Goal: Information Seeking & Learning: Learn about a topic

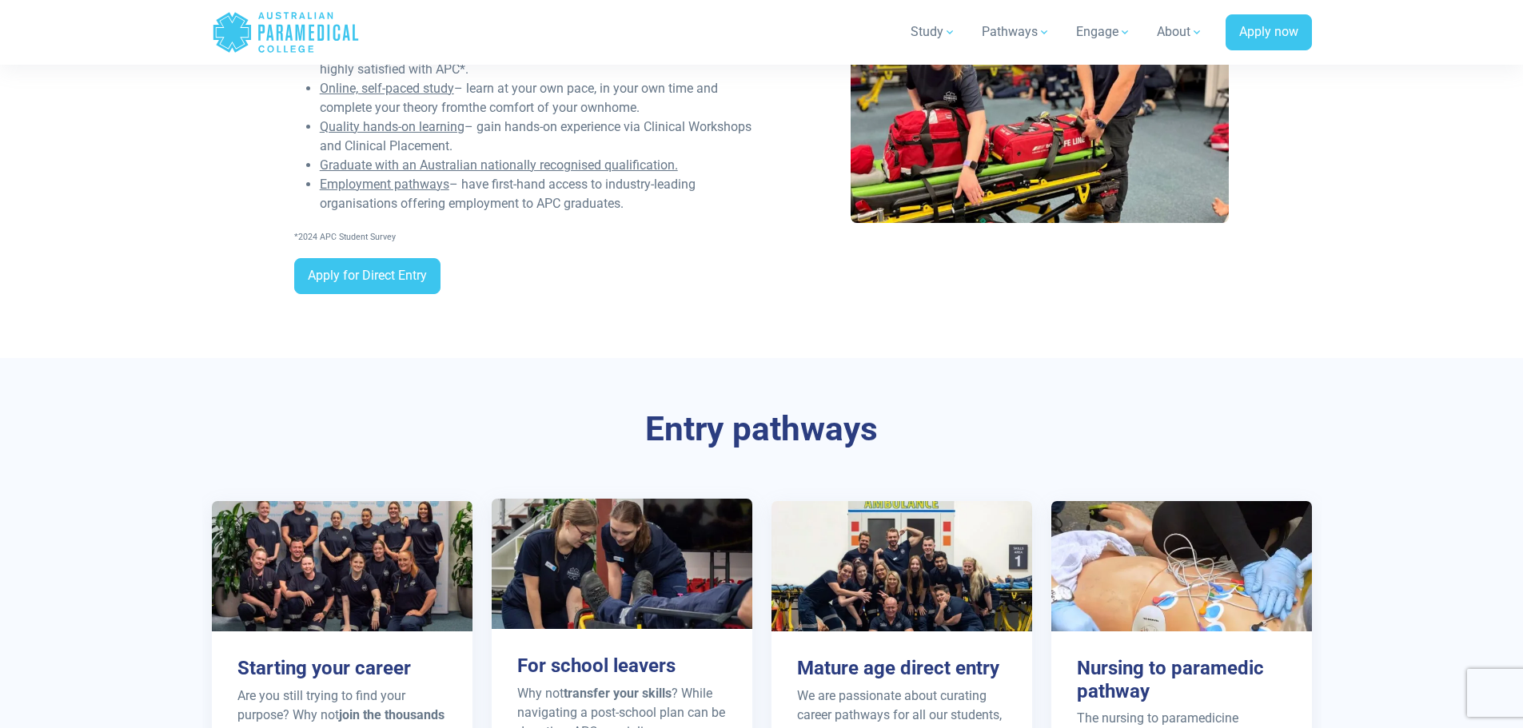
scroll to position [1199, 0]
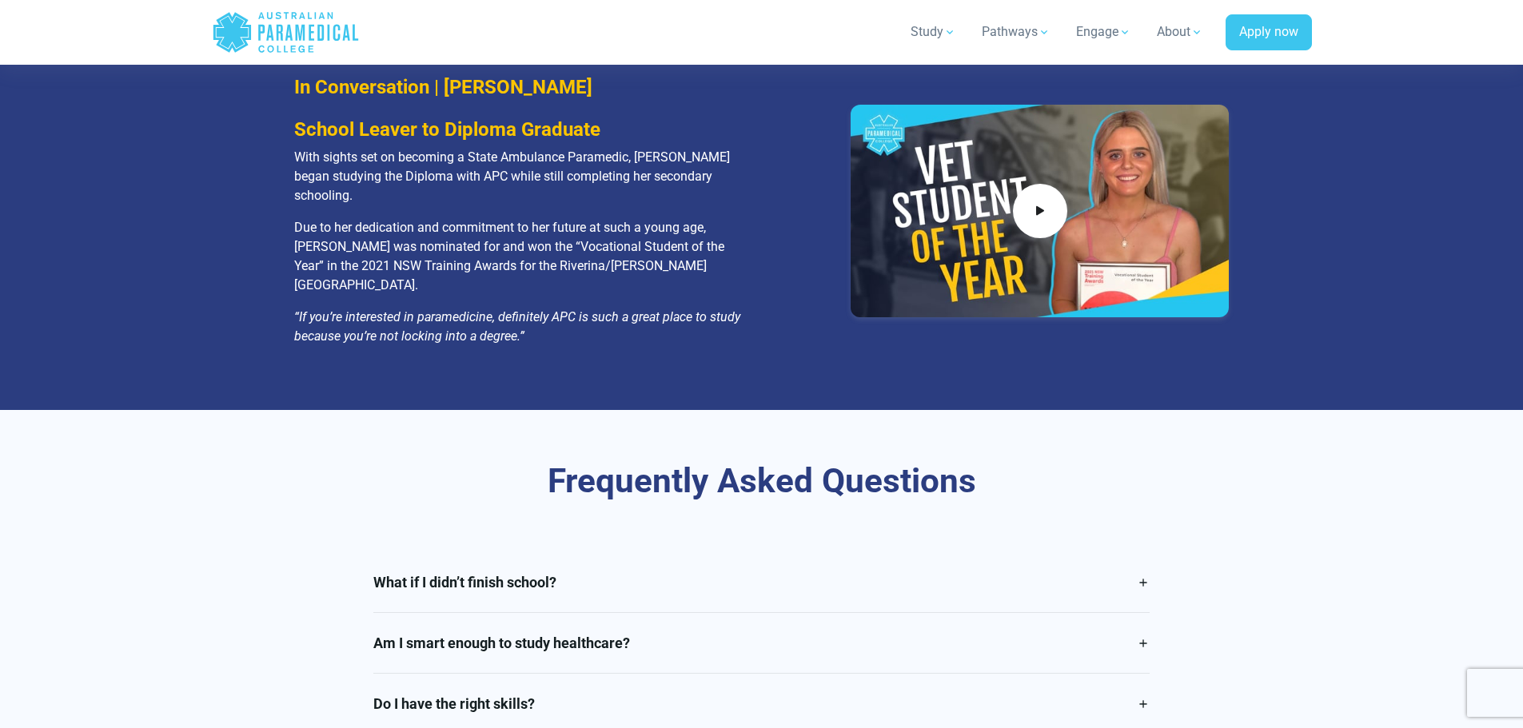
scroll to position [3357, 0]
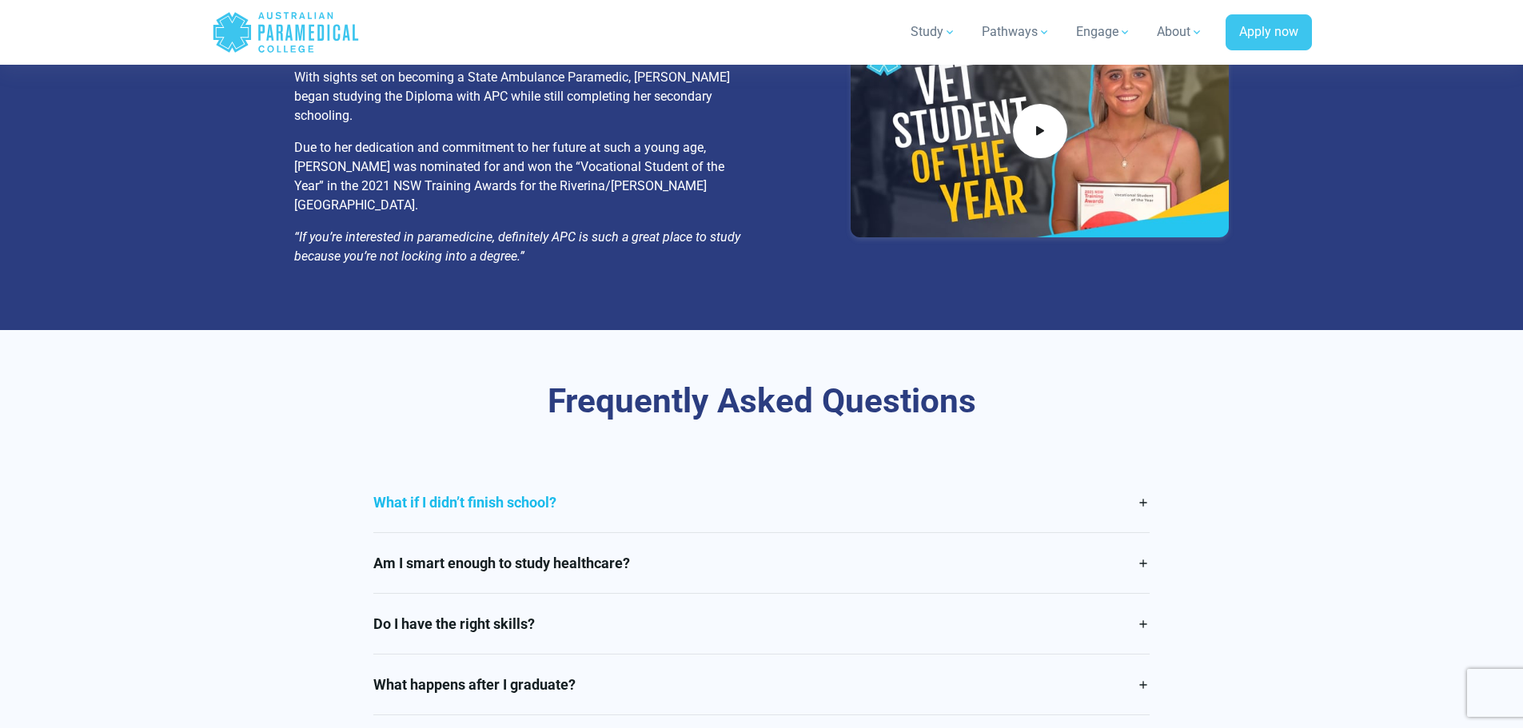
click at [661, 472] on link "What if I didn’t finish school?" at bounding box center [761, 502] width 776 height 60
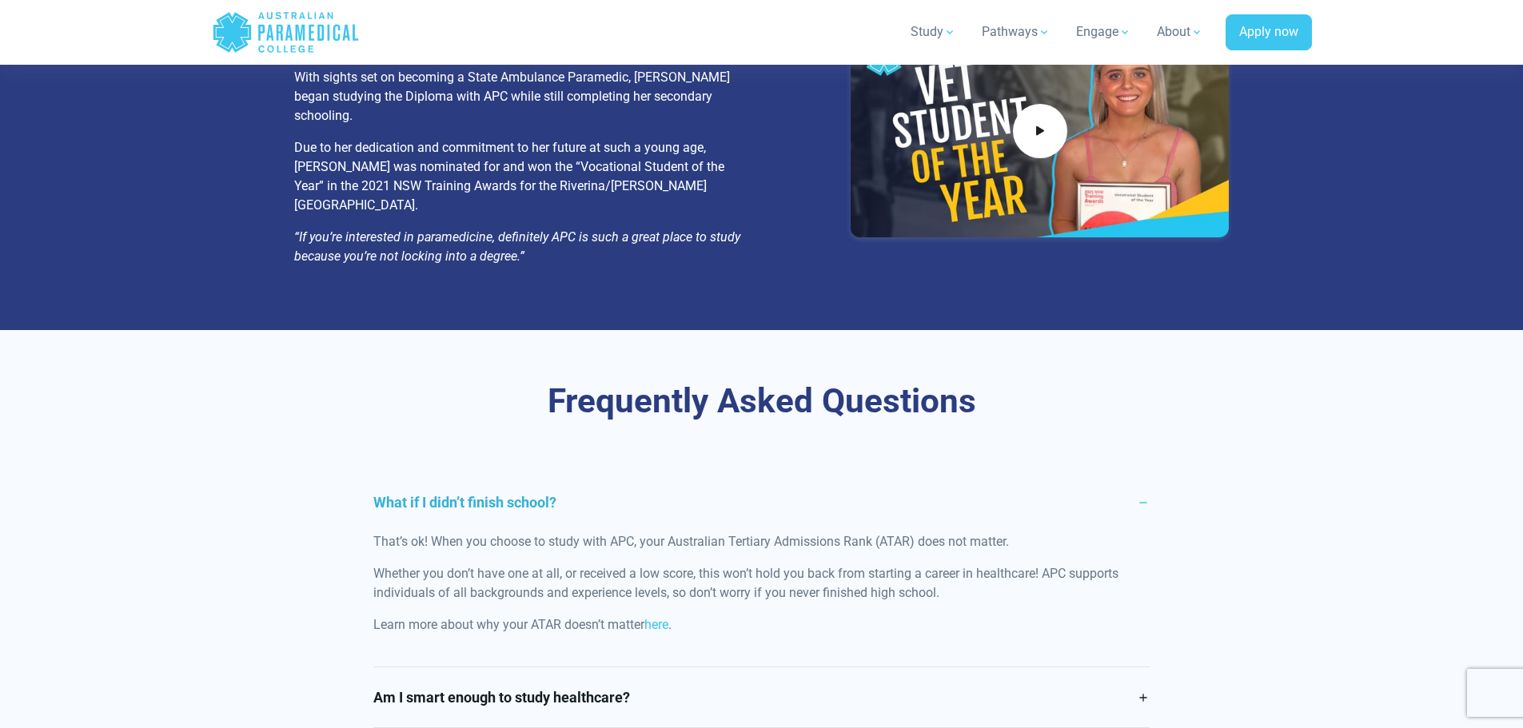
click at [661, 472] on link "What if I didn’t finish school?" at bounding box center [761, 502] width 776 height 60
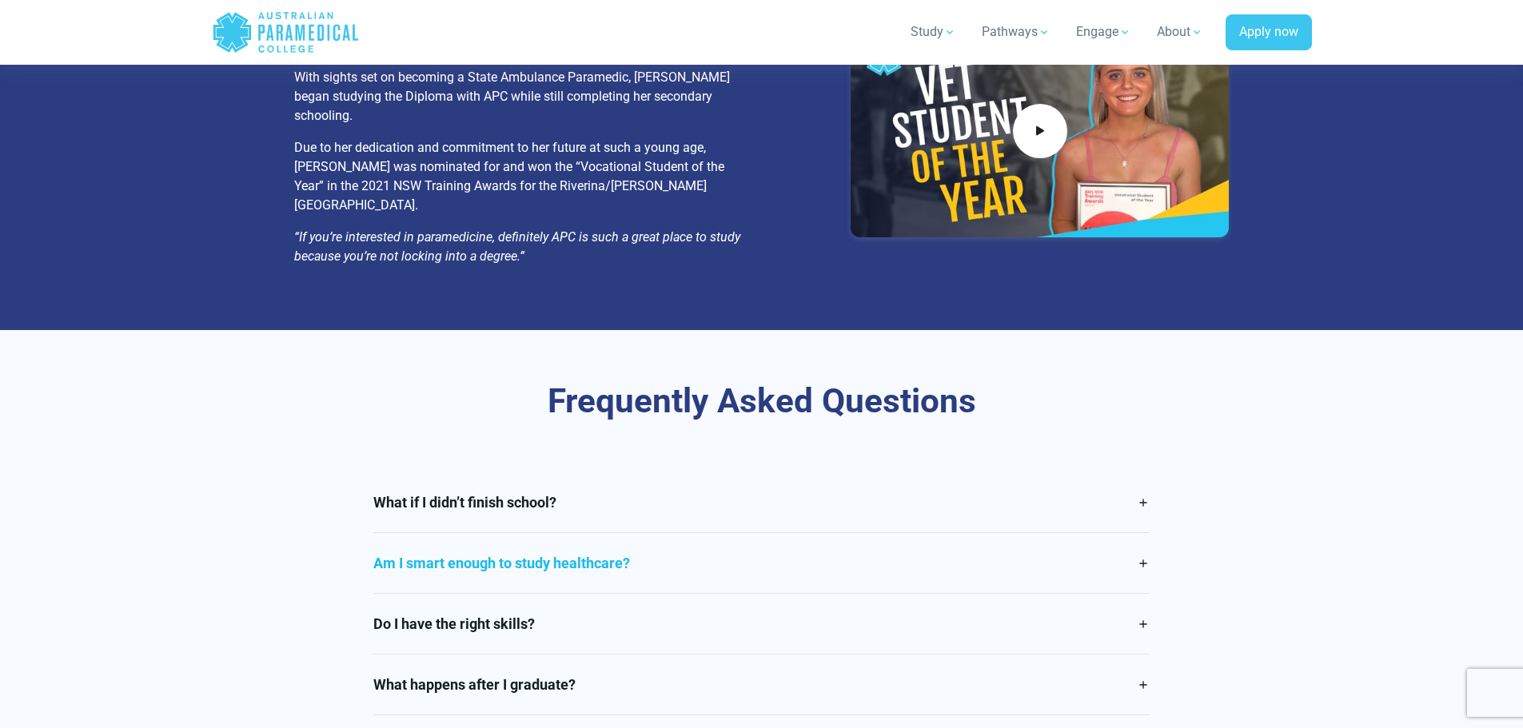
click at [694, 533] on link "Am I smart enough to study healthcare?" at bounding box center [761, 563] width 776 height 60
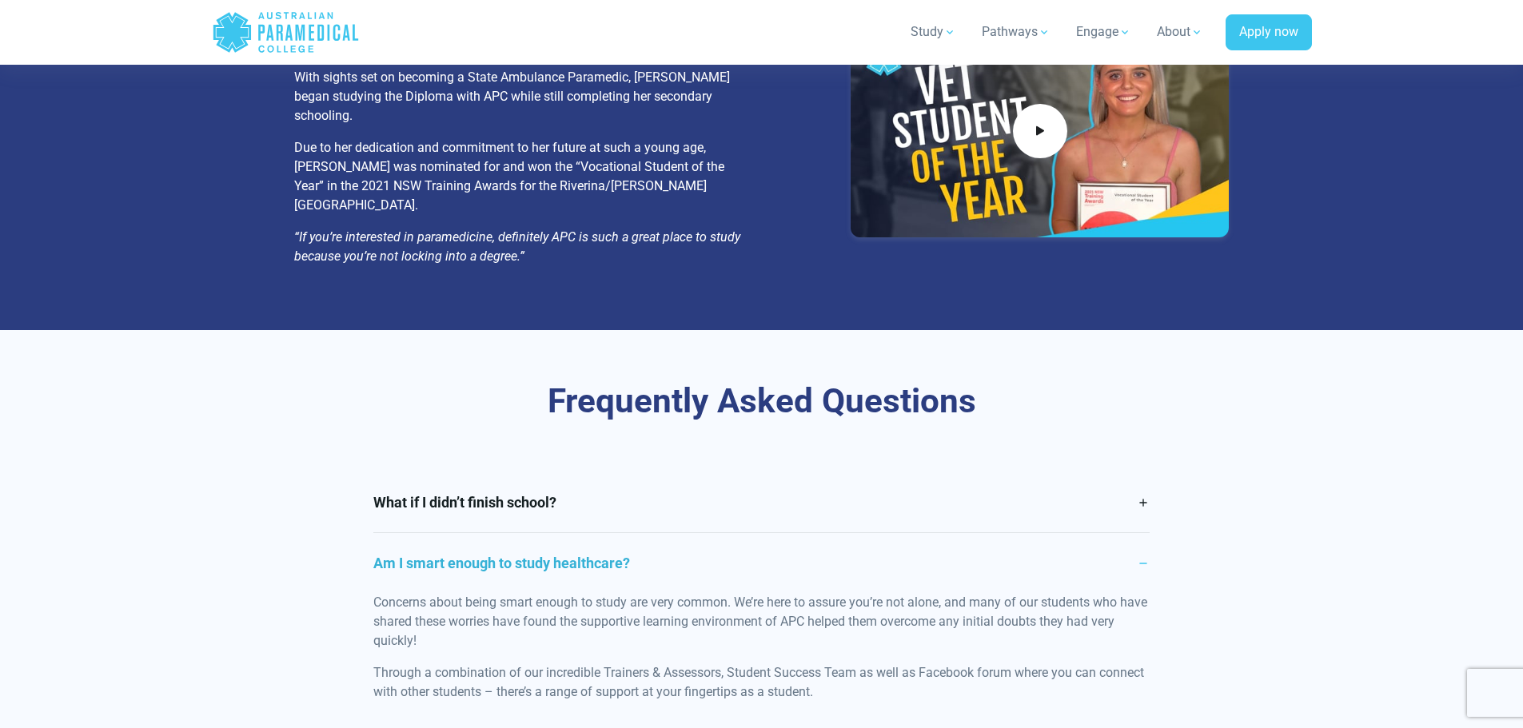
click at [694, 533] on link "Am I smart enough to study healthcare?" at bounding box center [761, 563] width 776 height 60
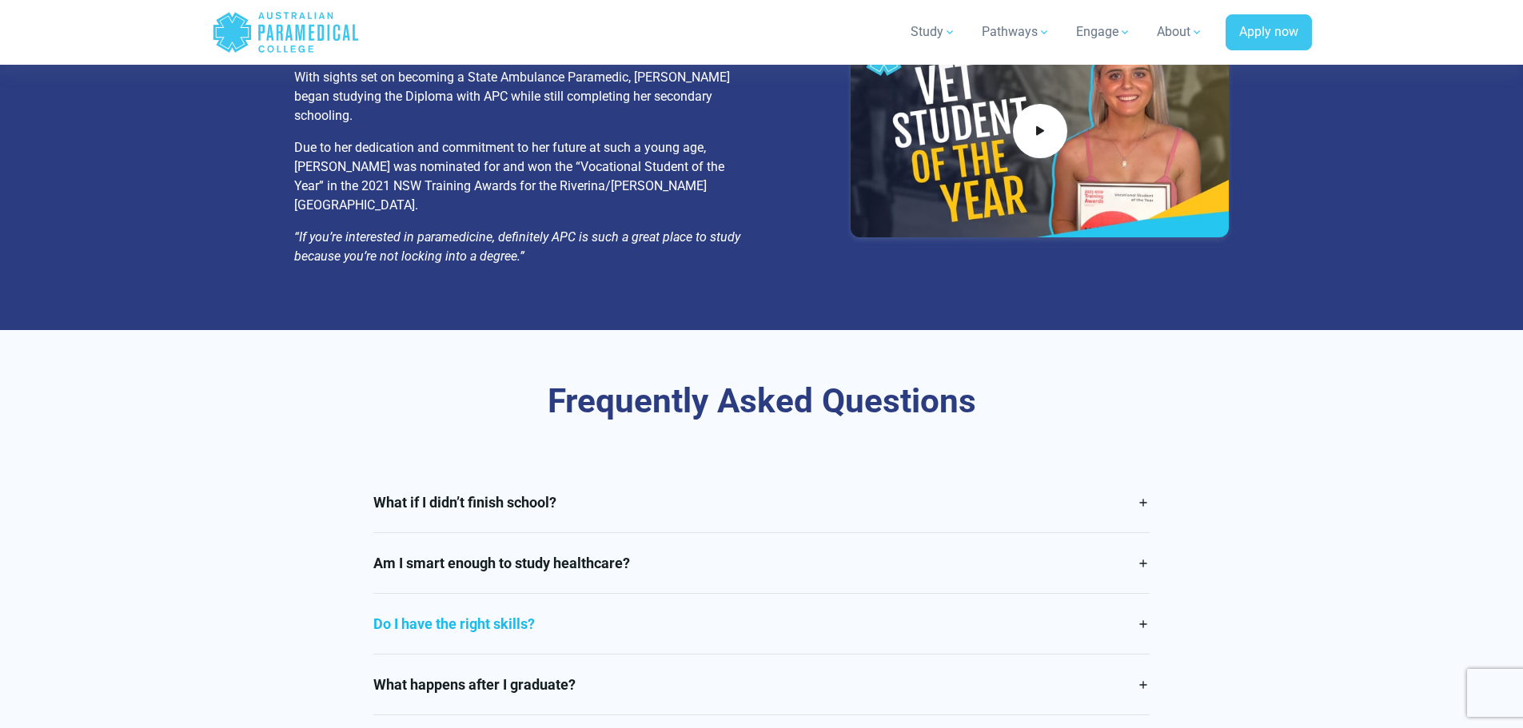
scroll to position [3517, 0]
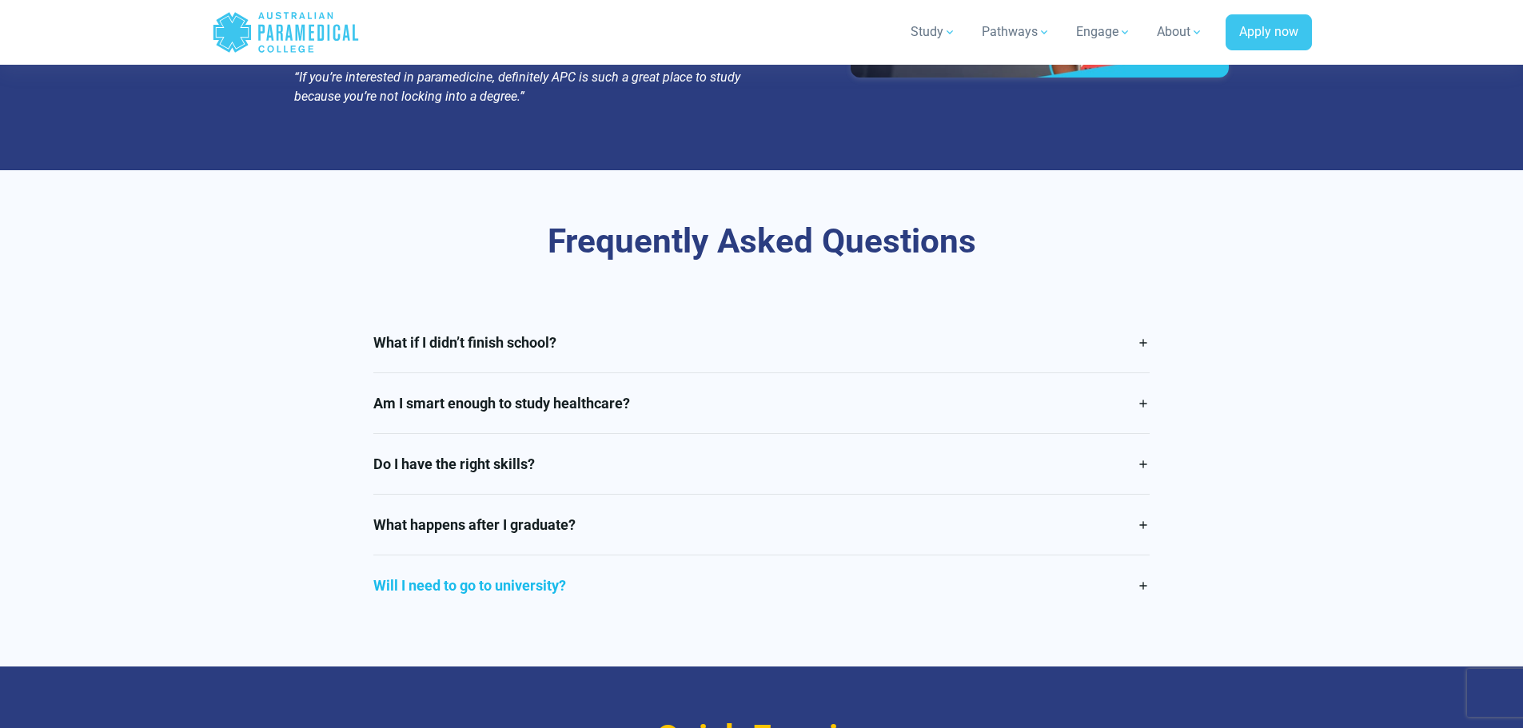
click at [631, 555] on link "Will I need to go to university?" at bounding box center [761, 585] width 776 height 60
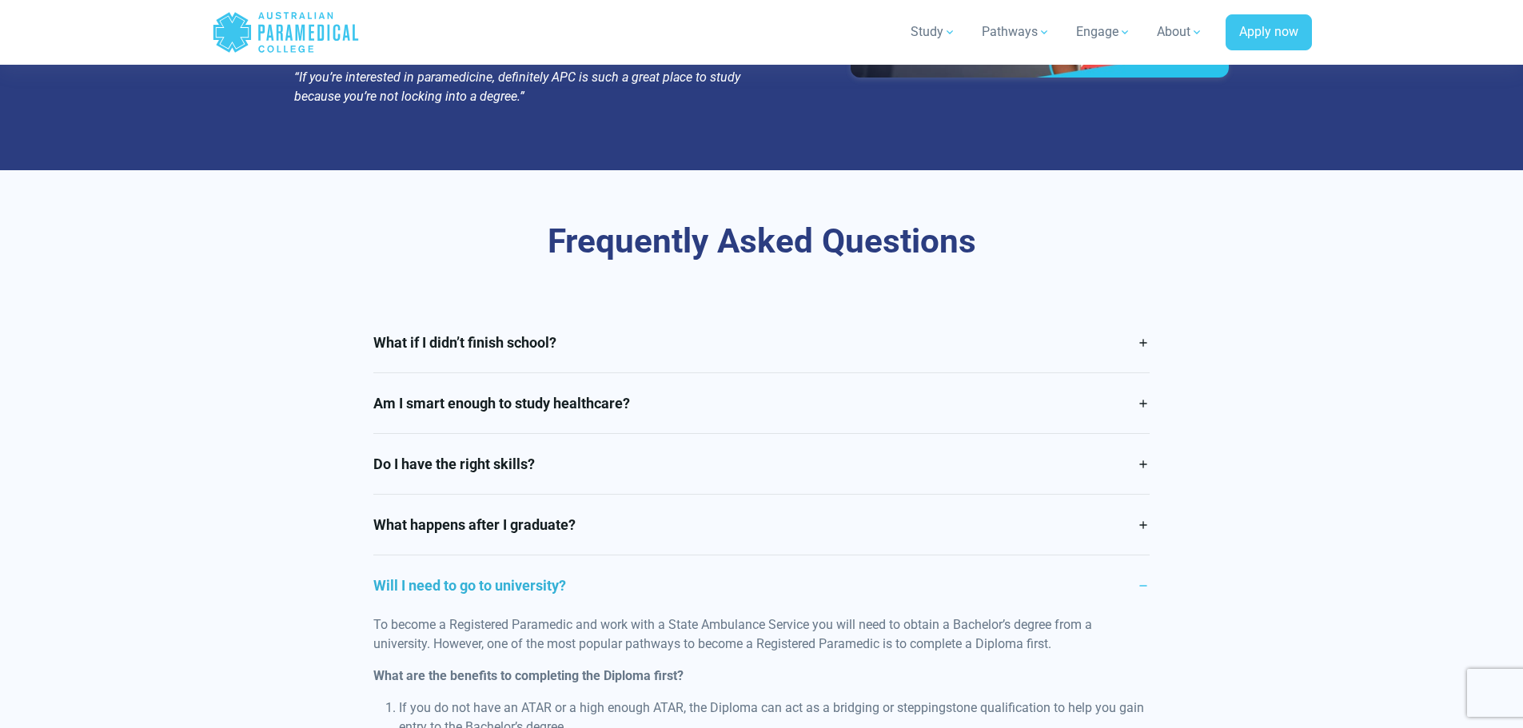
click at [623, 555] on link "Will I need to go to university?" at bounding box center [761, 585] width 776 height 60
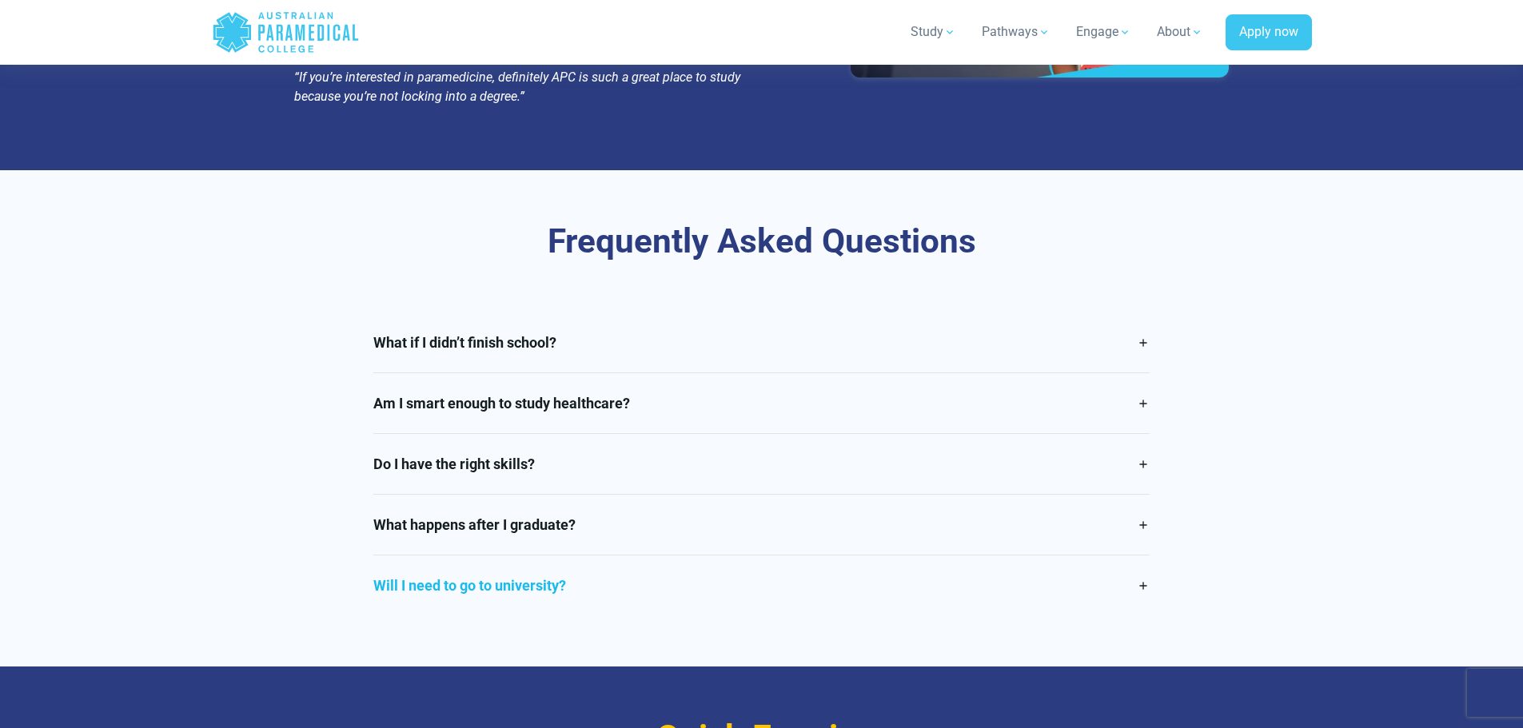
click at [623, 555] on link "Will I need to go to university?" at bounding box center [761, 585] width 776 height 60
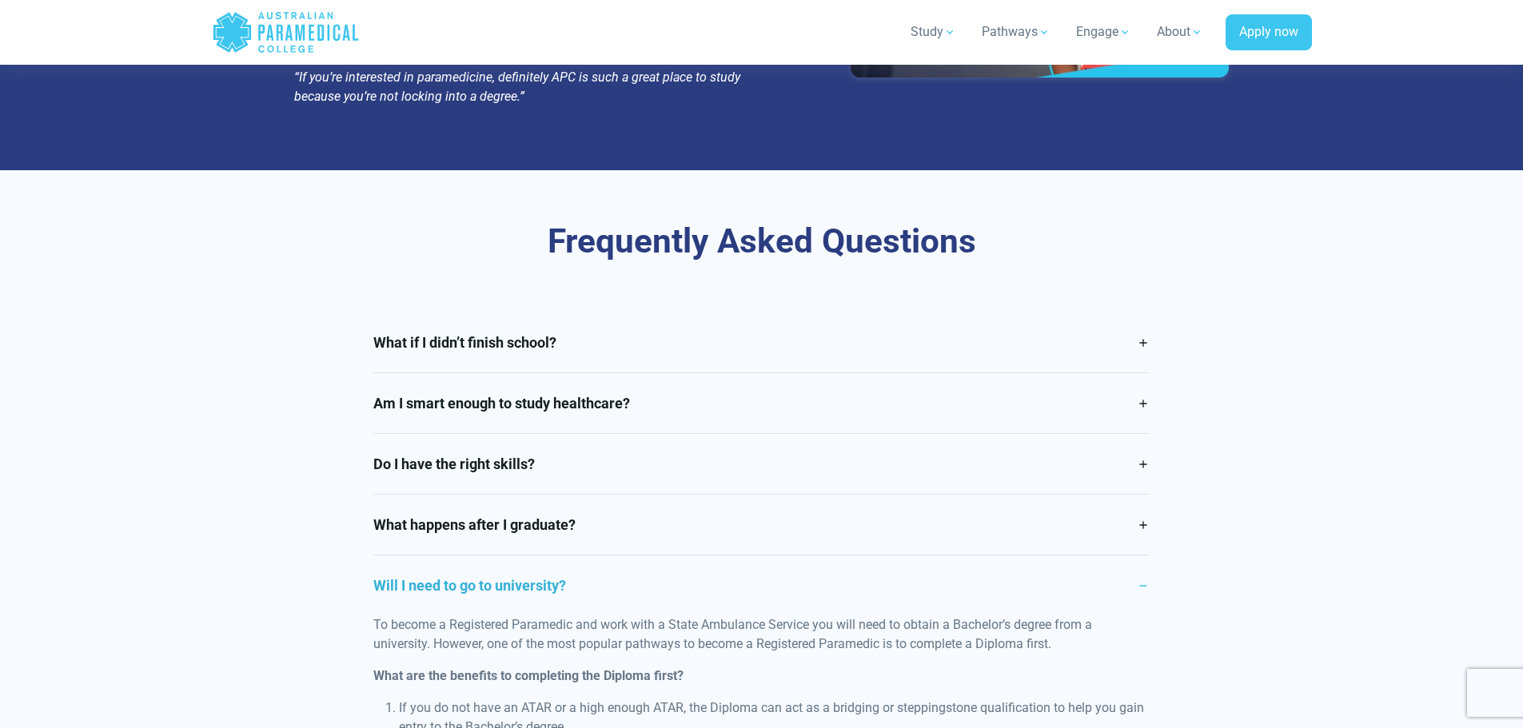
click at [623, 555] on link "Will I need to go to university?" at bounding box center [761, 585] width 776 height 60
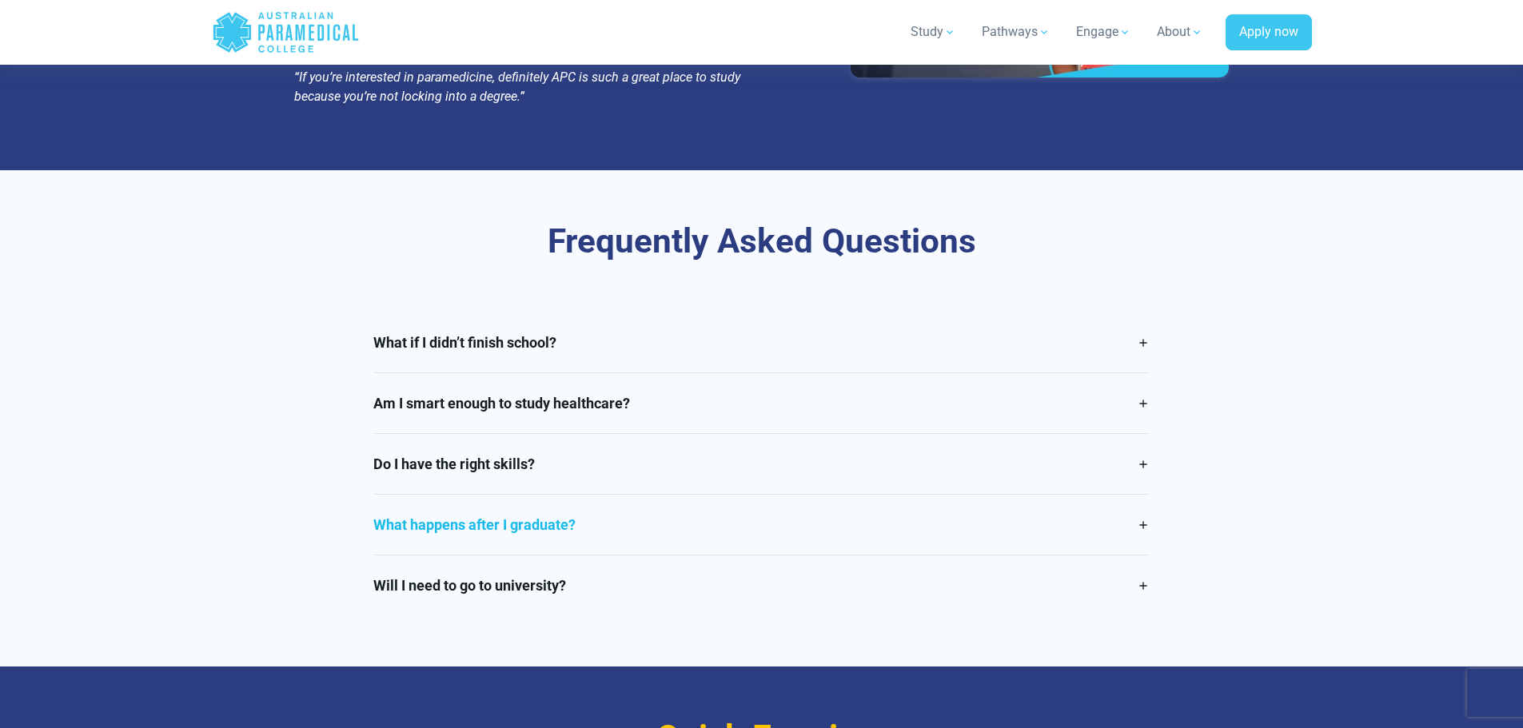
click at [636, 507] on link "What happens after I graduate?" at bounding box center [761, 525] width 776 height 60
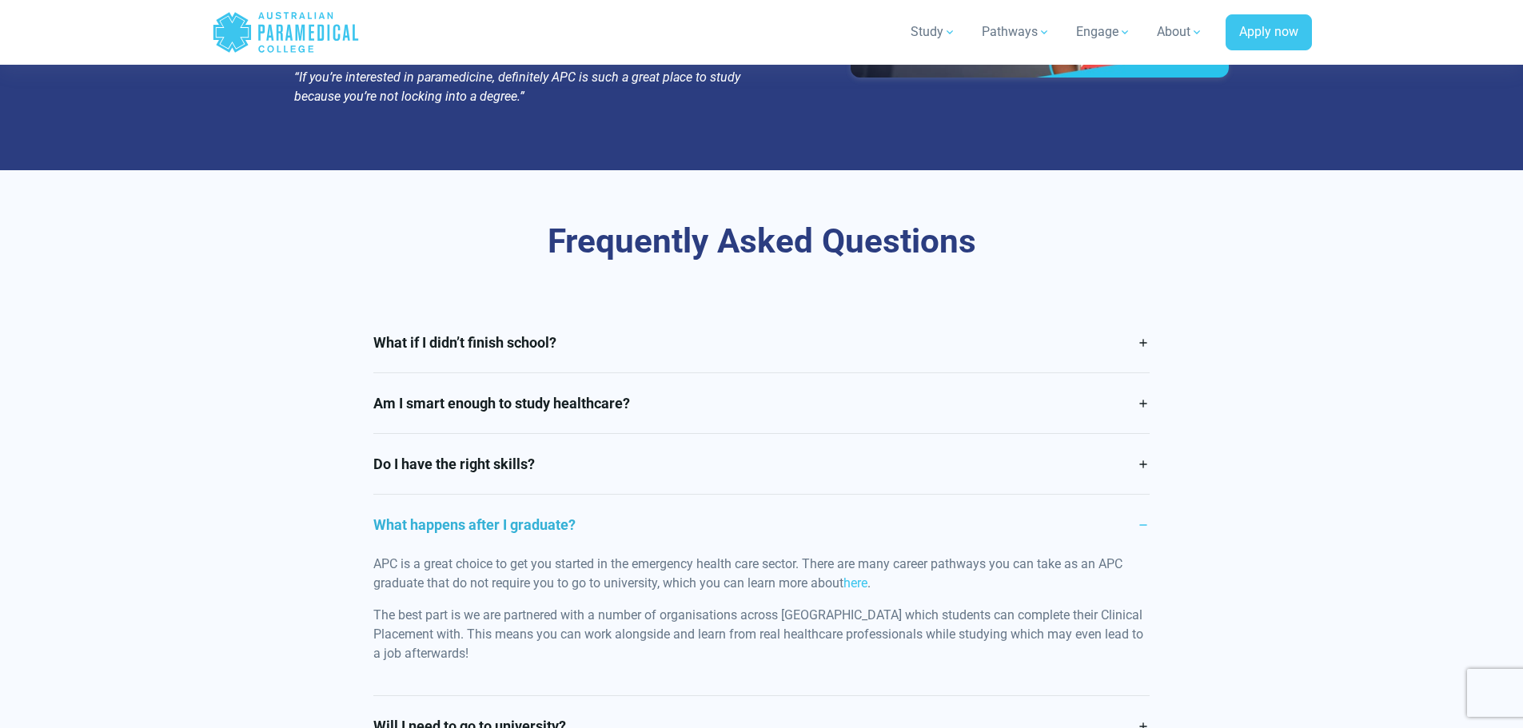
click at [639, 502] on link "What happens after I graduate?" at bounding box center [761, 525] width 776 height 60
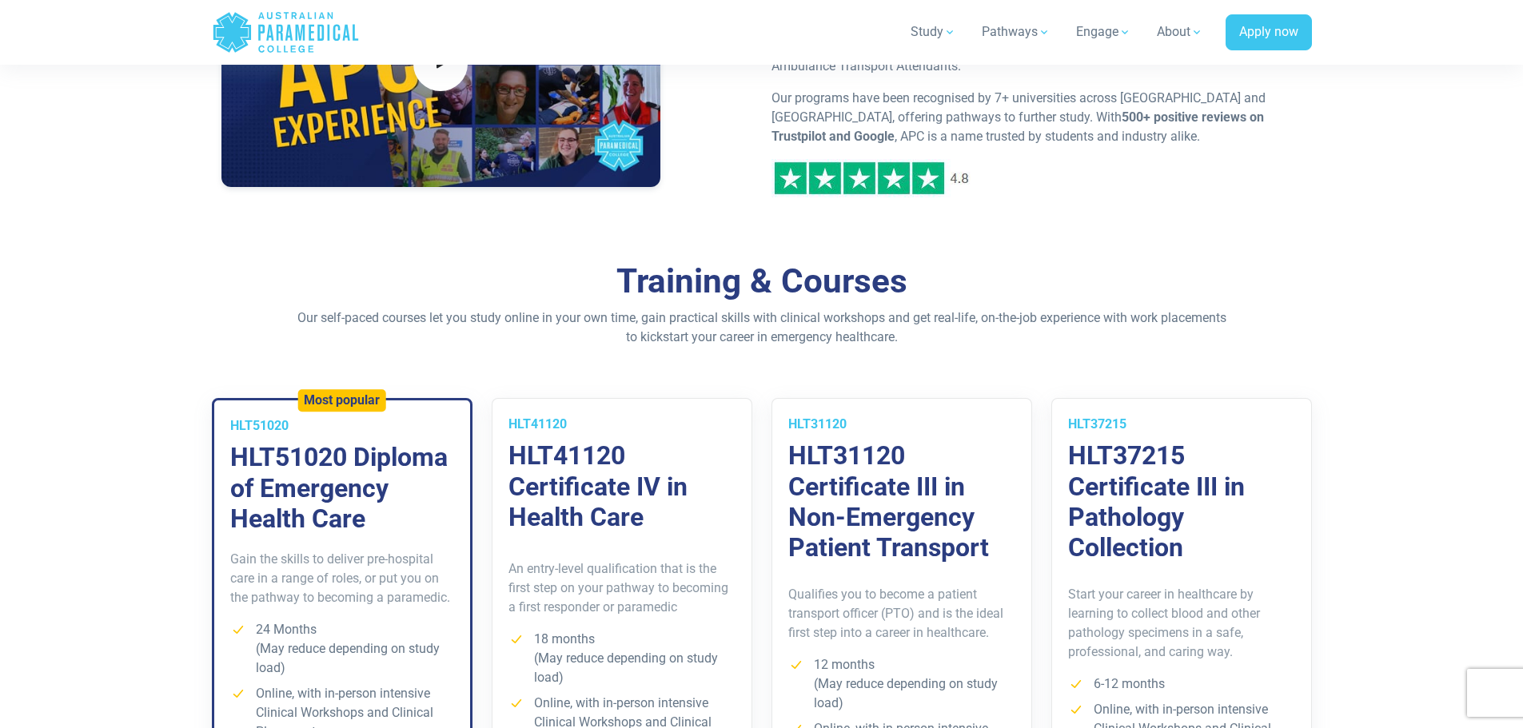
scroll to position [1119, 0]
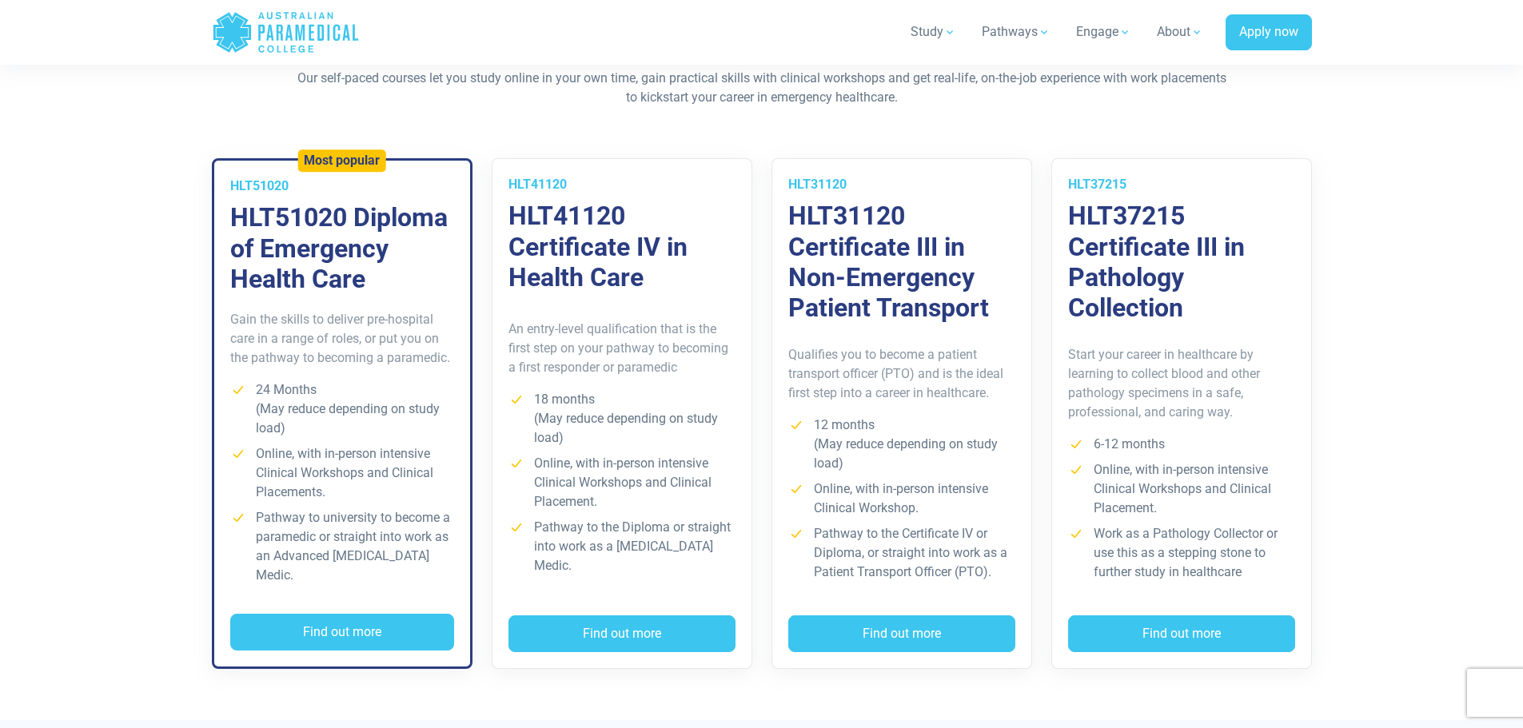
click at [667, 281] on h3 "HLT41120 Certificate IV in Health Care" at bounding box center [621, 247] width 227 height 92
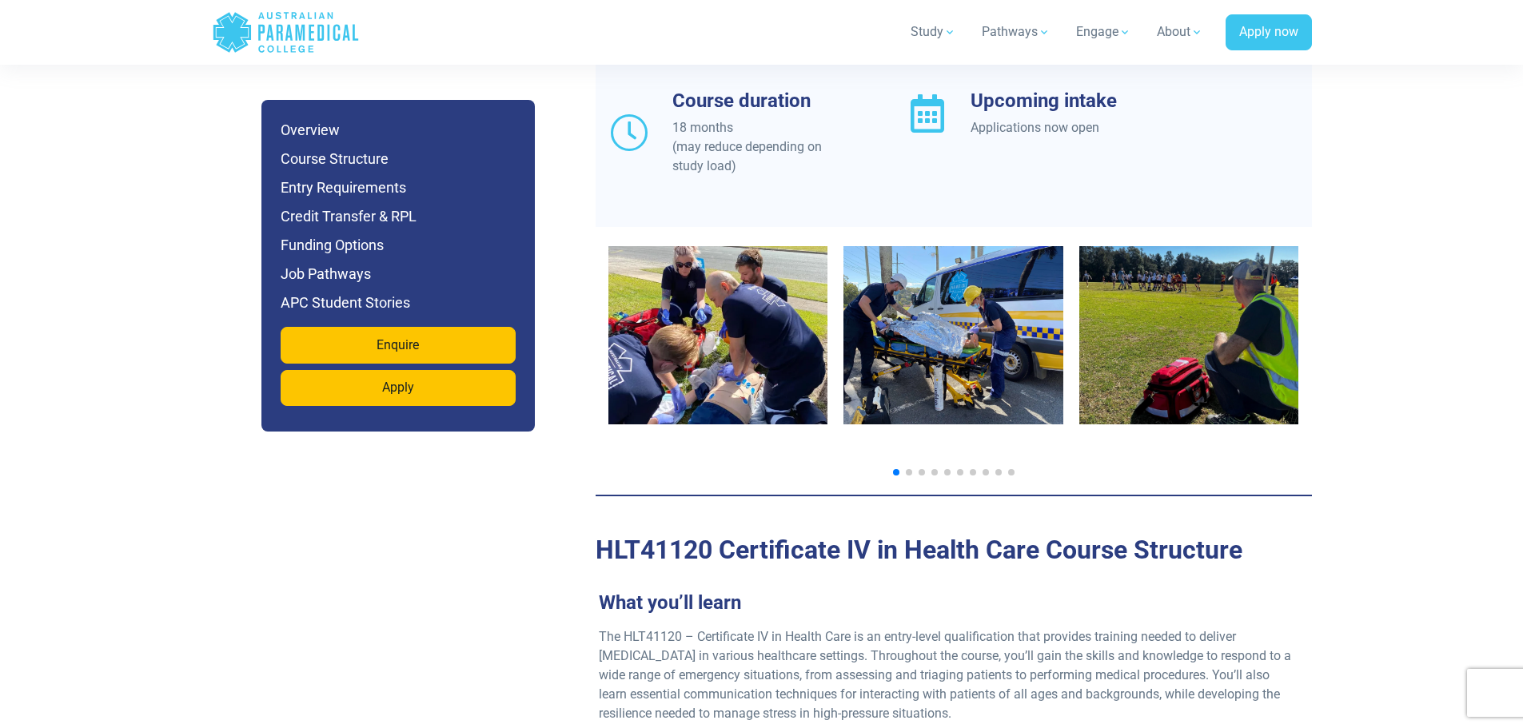
scroll to position [1359, 0]
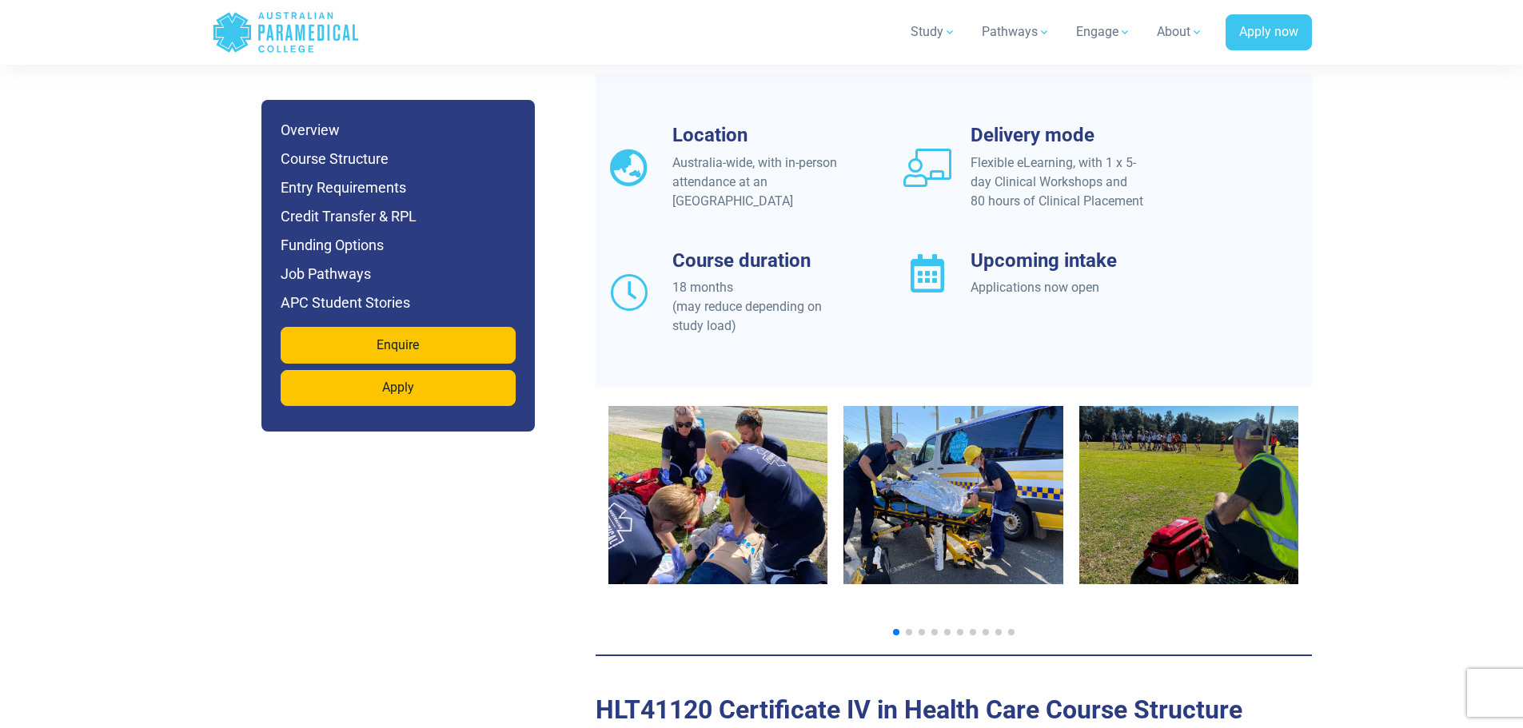
click at [909, 629] on span "Go to slide 2" at bounding box center [909, 632] width 6 height 6
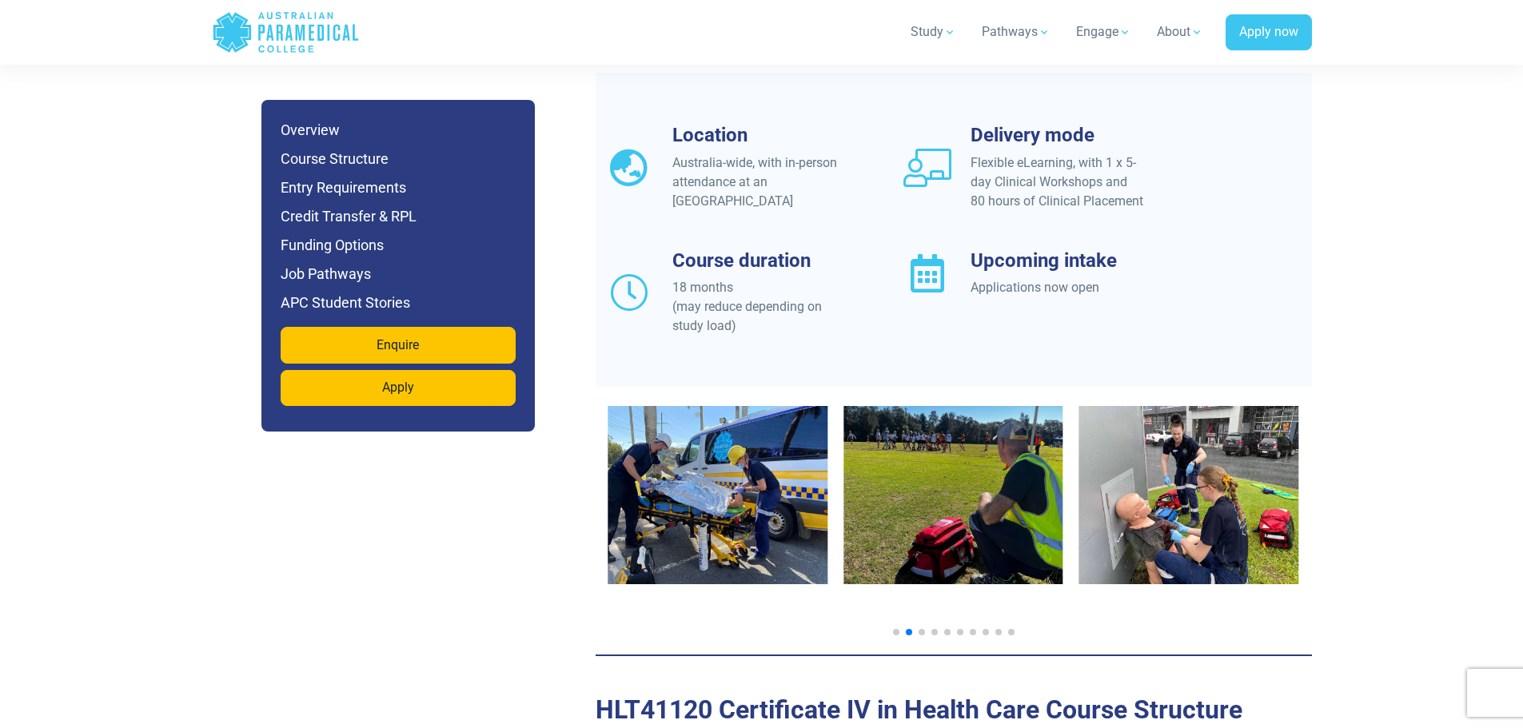
click at [923, 629] on span "Go to slide 3" at bounding box center [921, 632] width 6 height 6
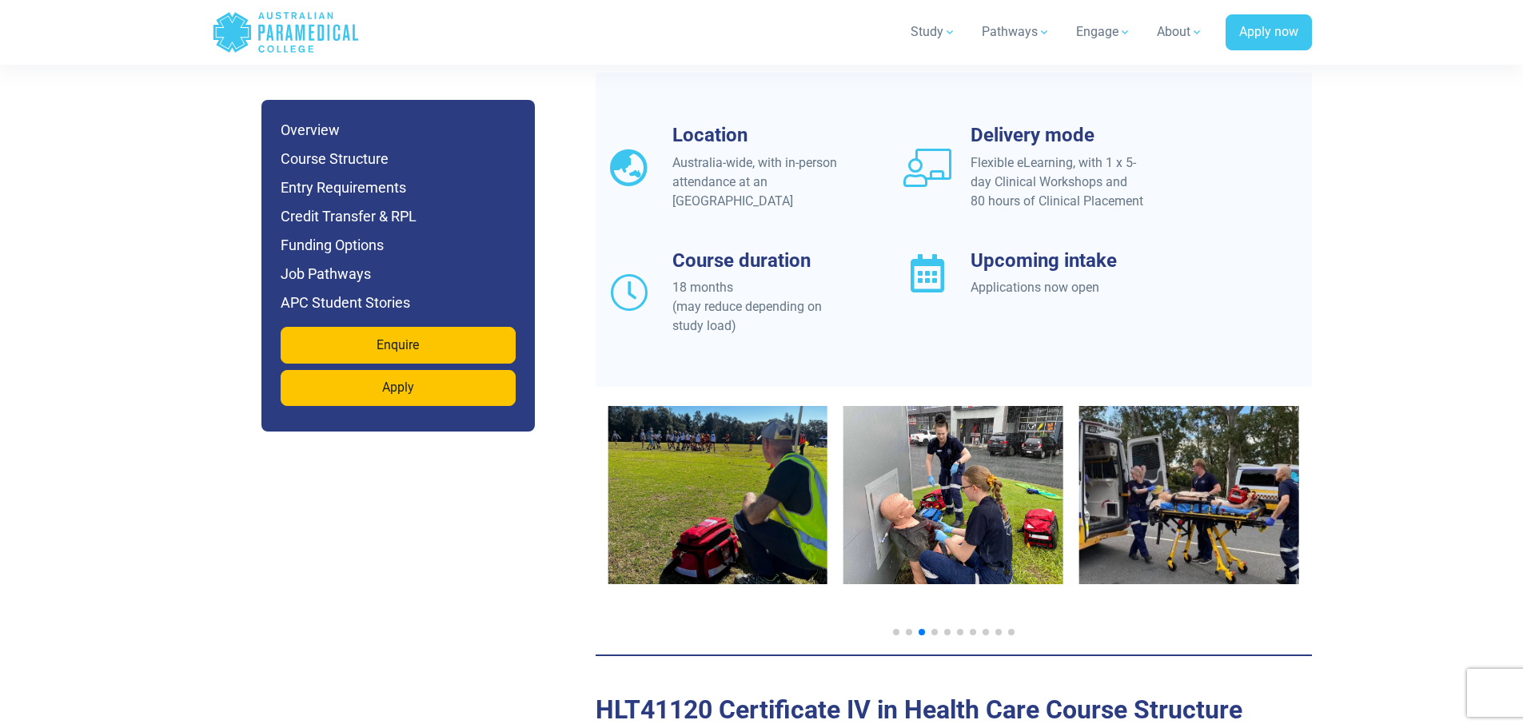
click at [936, 629] on span "Go to slide 4" at bounding box center [934, 632] width 6 height 6
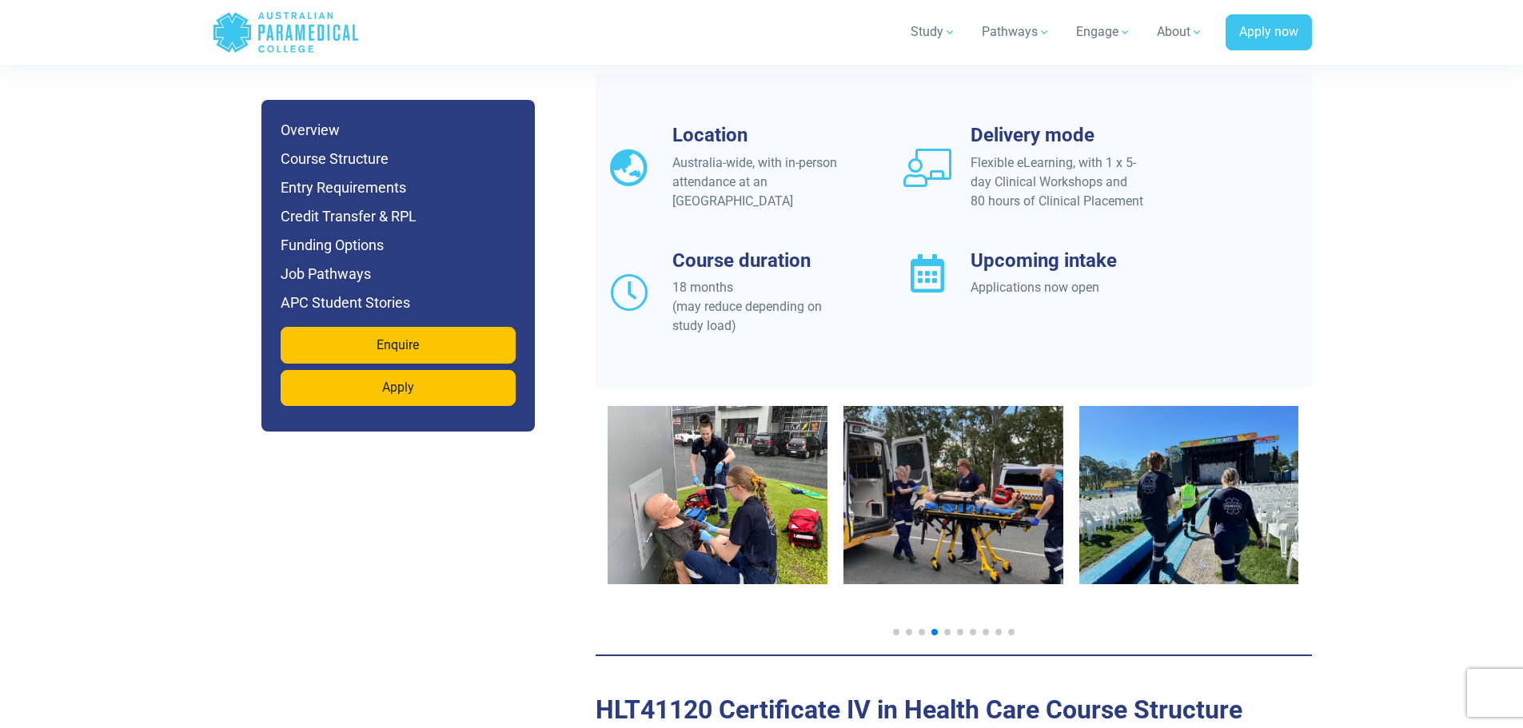
click at [948, 629] on span "Go to slide 5" at bounding box center [947, 632] width 6 height 6
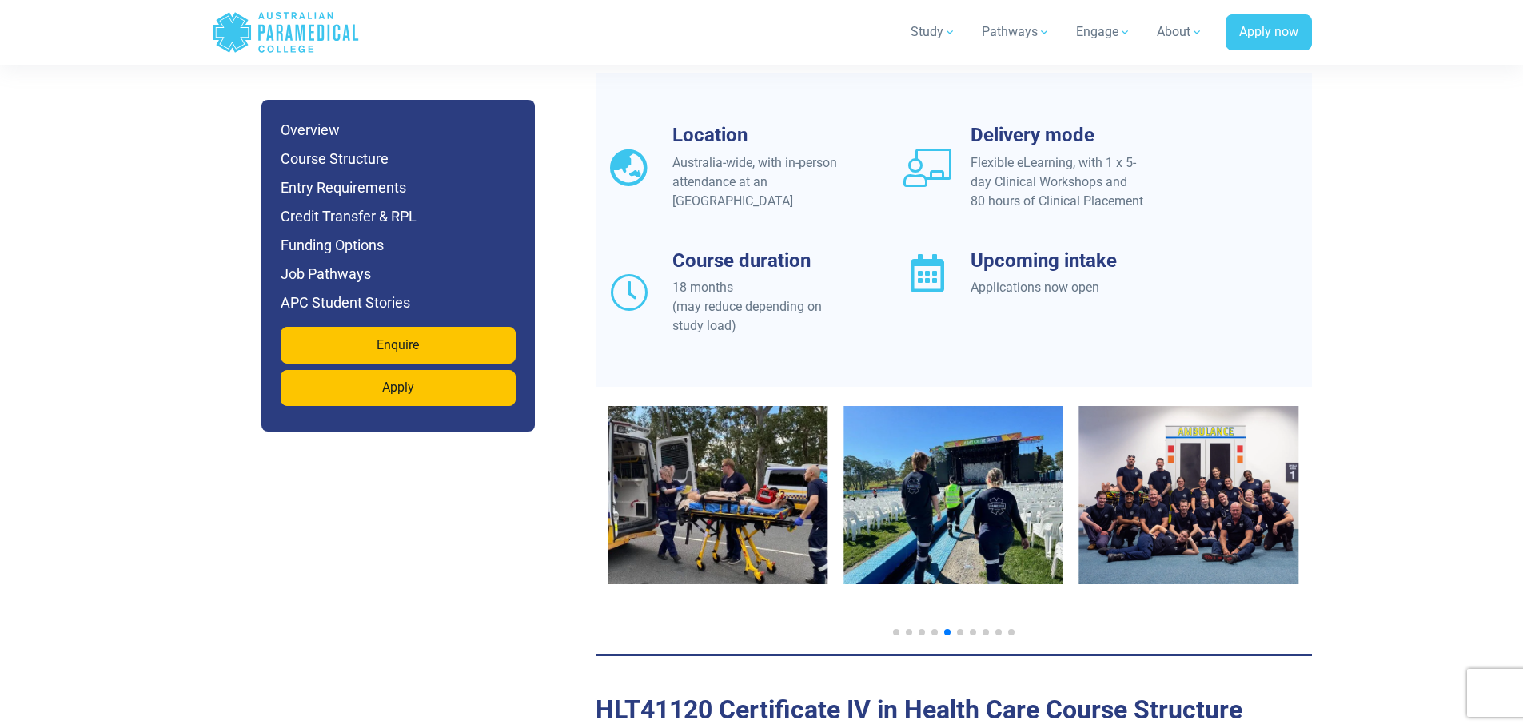
click at [959, 629] on span "Go to slide 6" at bounding box center [960, 632] width 6 height 6
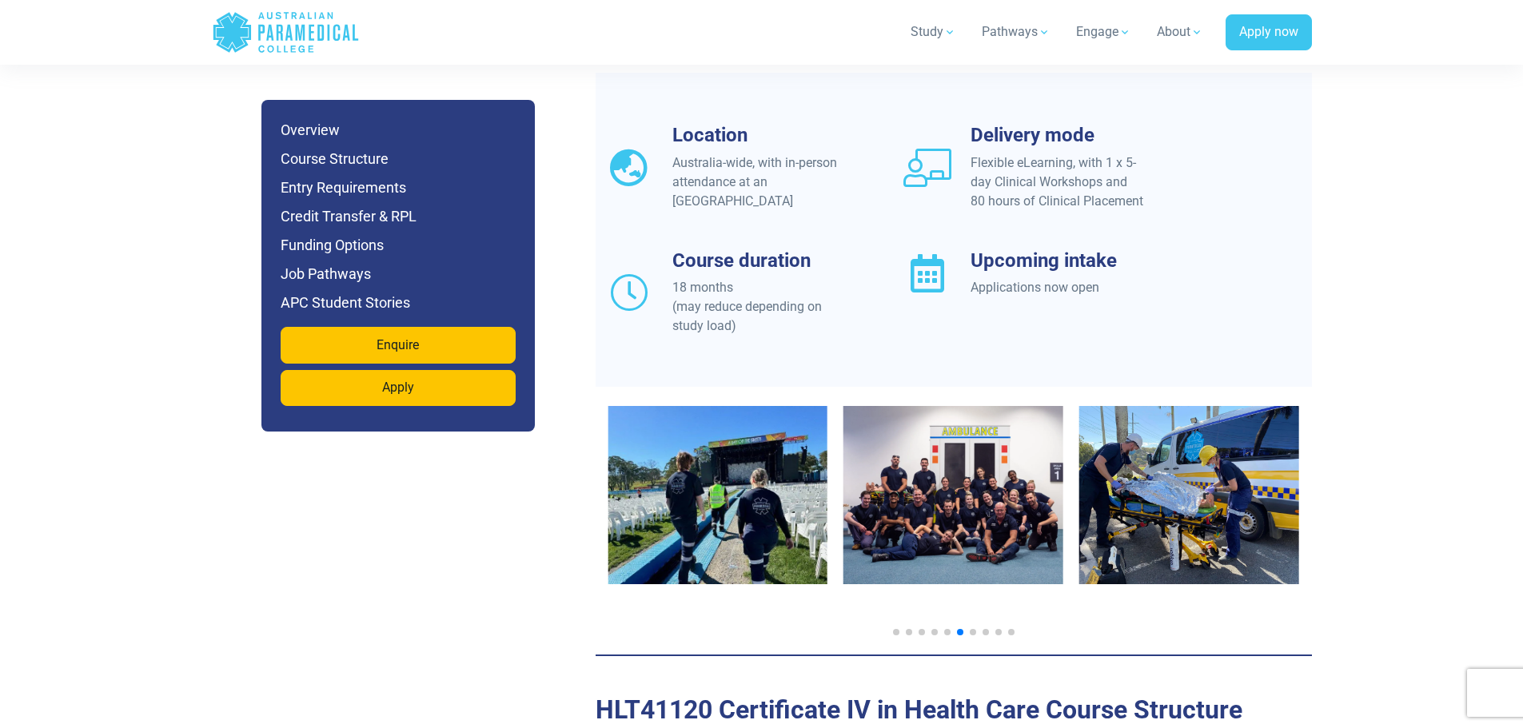
click at [973, 629] on span "Go to slide 7" at bounding box center [973, 632] width 6 height 6
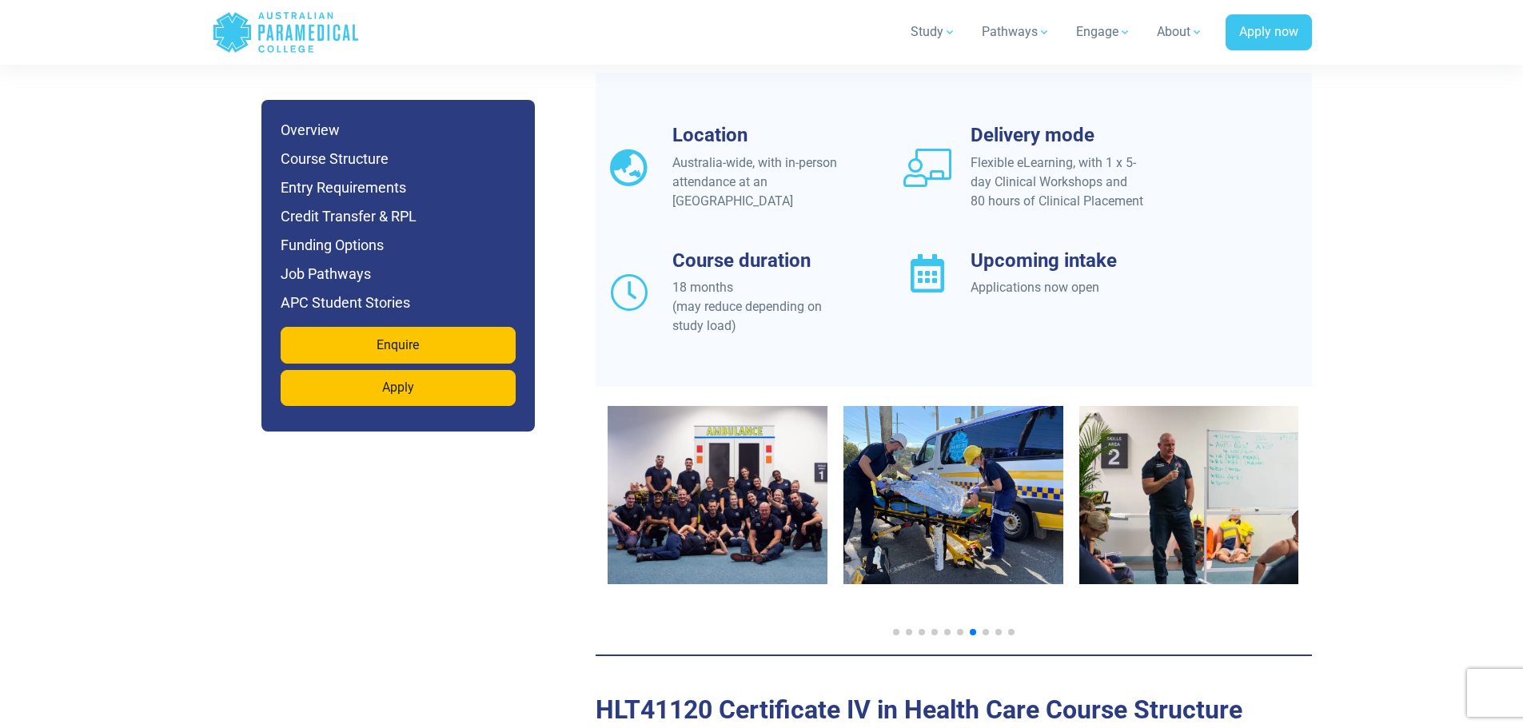
click at [779, 420] on img "7 / 12" at bounding box center [717, 495] width 220 height 178
click at [985, 629] on span "Go to slide 8" at bounding box center [985, 632] width 6 height 6
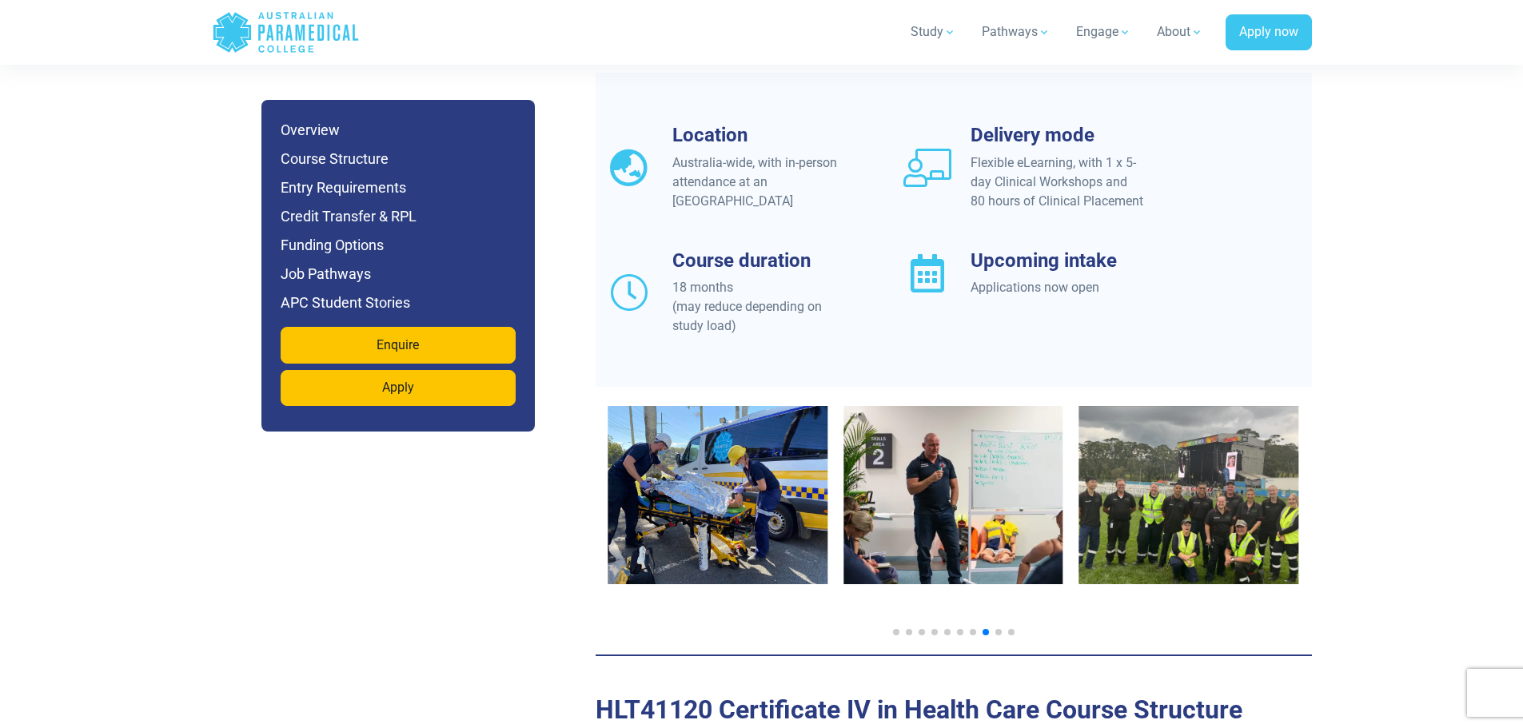
click at [999, 629] on span "Go to slide 9" at bounding box center [998, 632] width 6 height 6
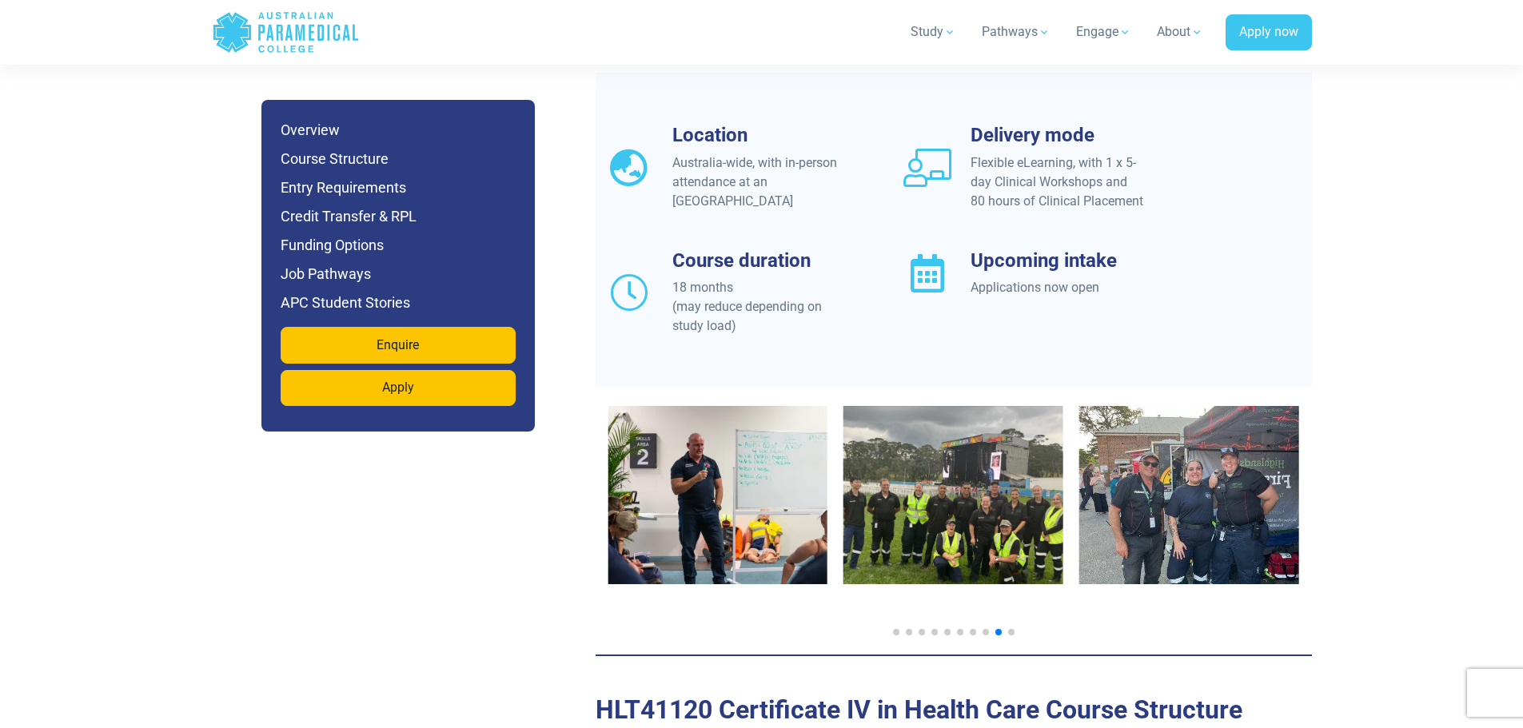
click at [1220, 464] on img "11 / 12" at bounding box center [1189, 495] width 220 height 178
click at [1012, 629] on span "Go to slide 10" at bounding box center [1011, 632] width 6 height 6
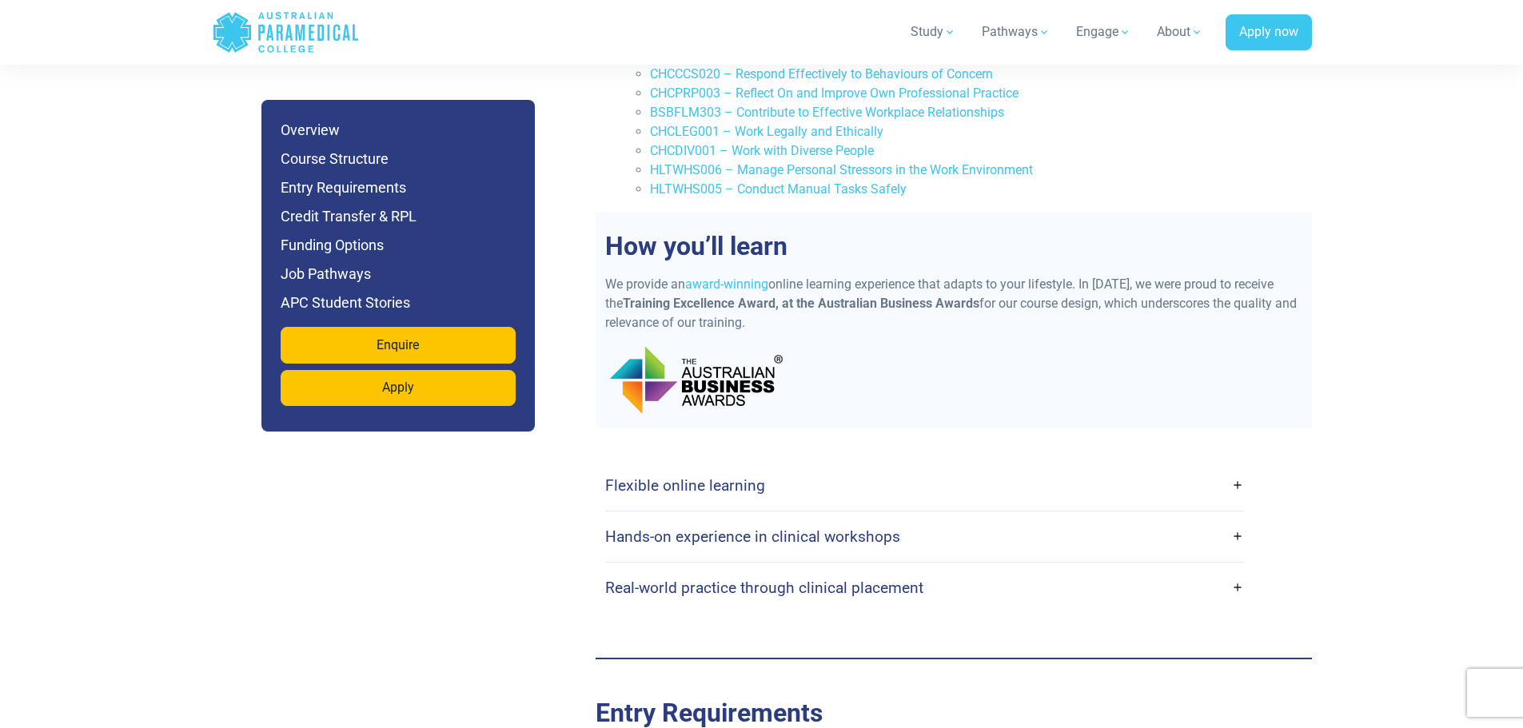
scroll to position [2797, 0]
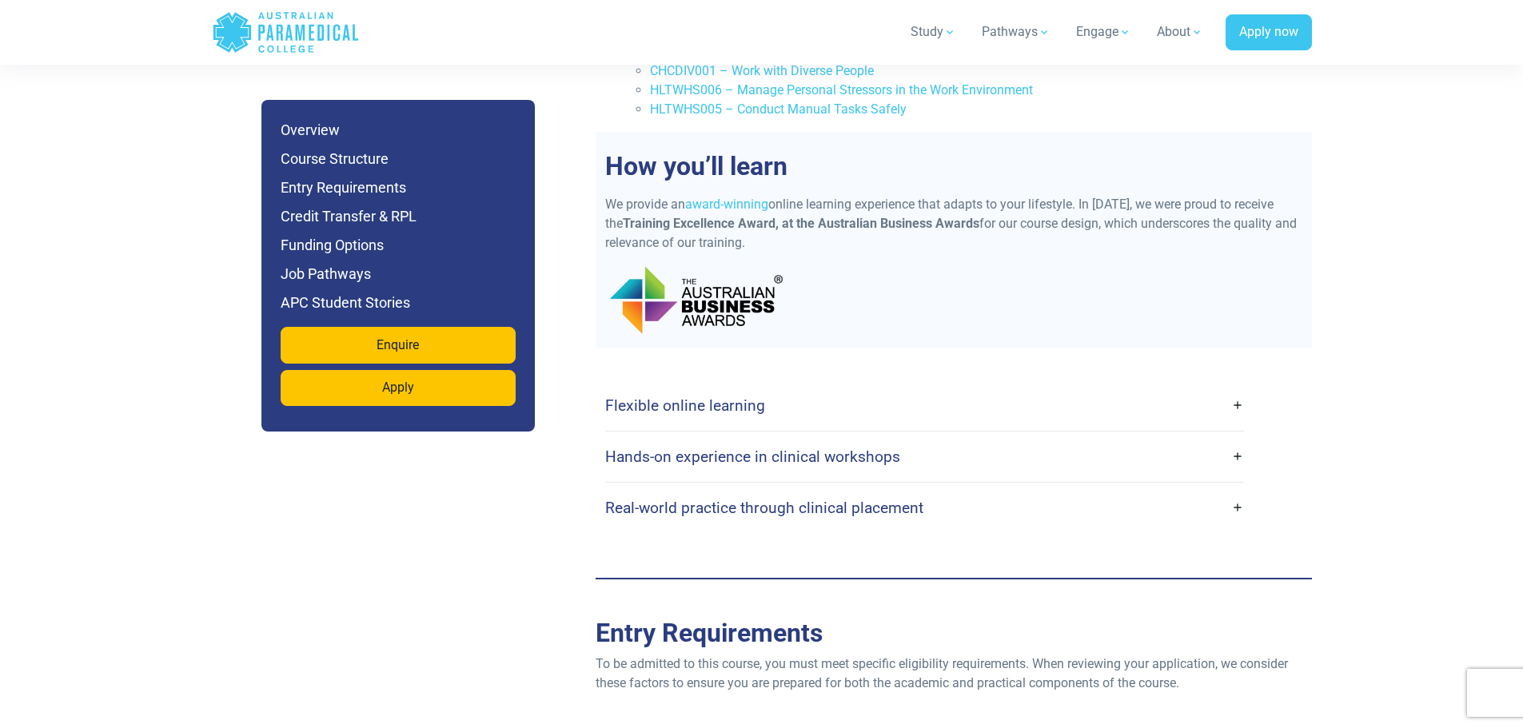
click at [762, 387] on link "Flexible online learning" at bounding box center [924, 406] width 639 height 38
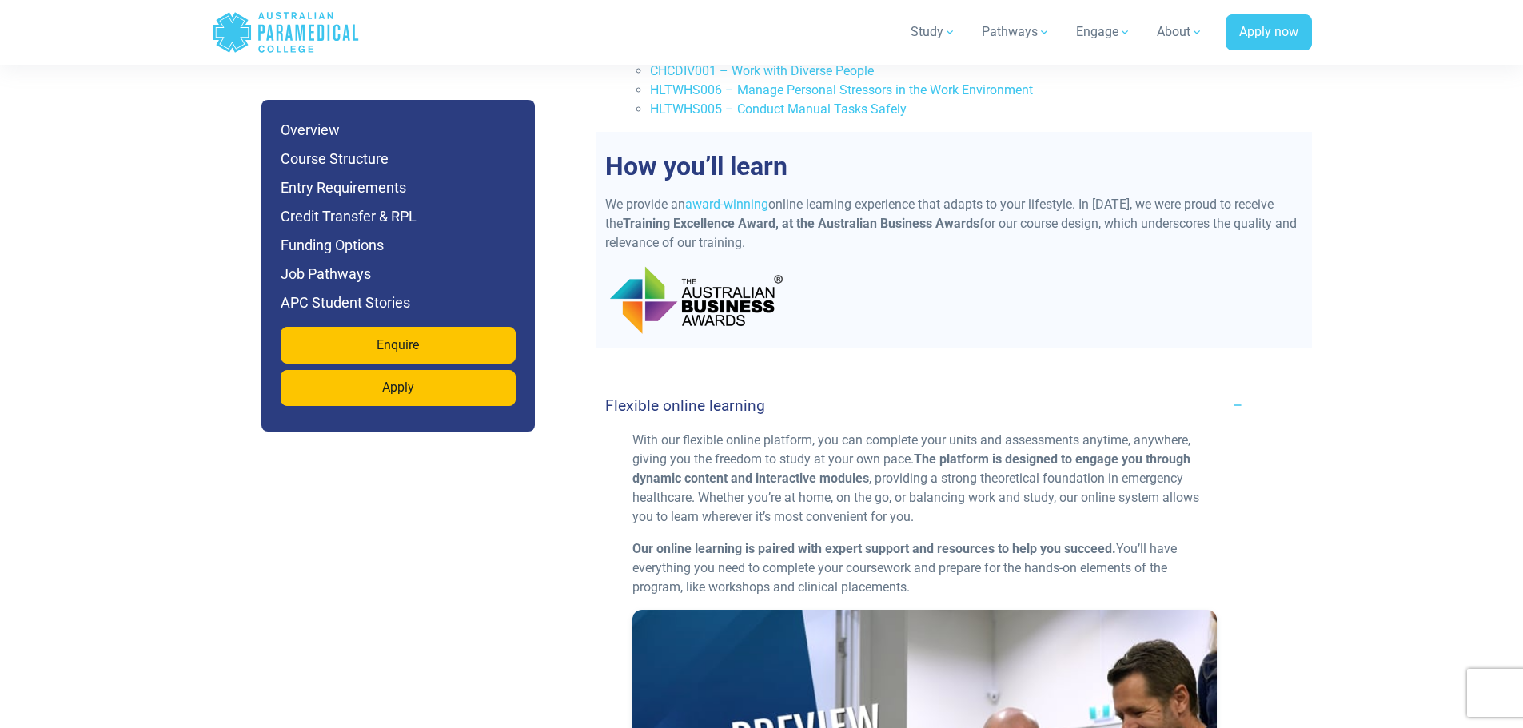
click at [761, 387] on link "Flexible online learning" at bounding box center [924, 406] width 639 height 38
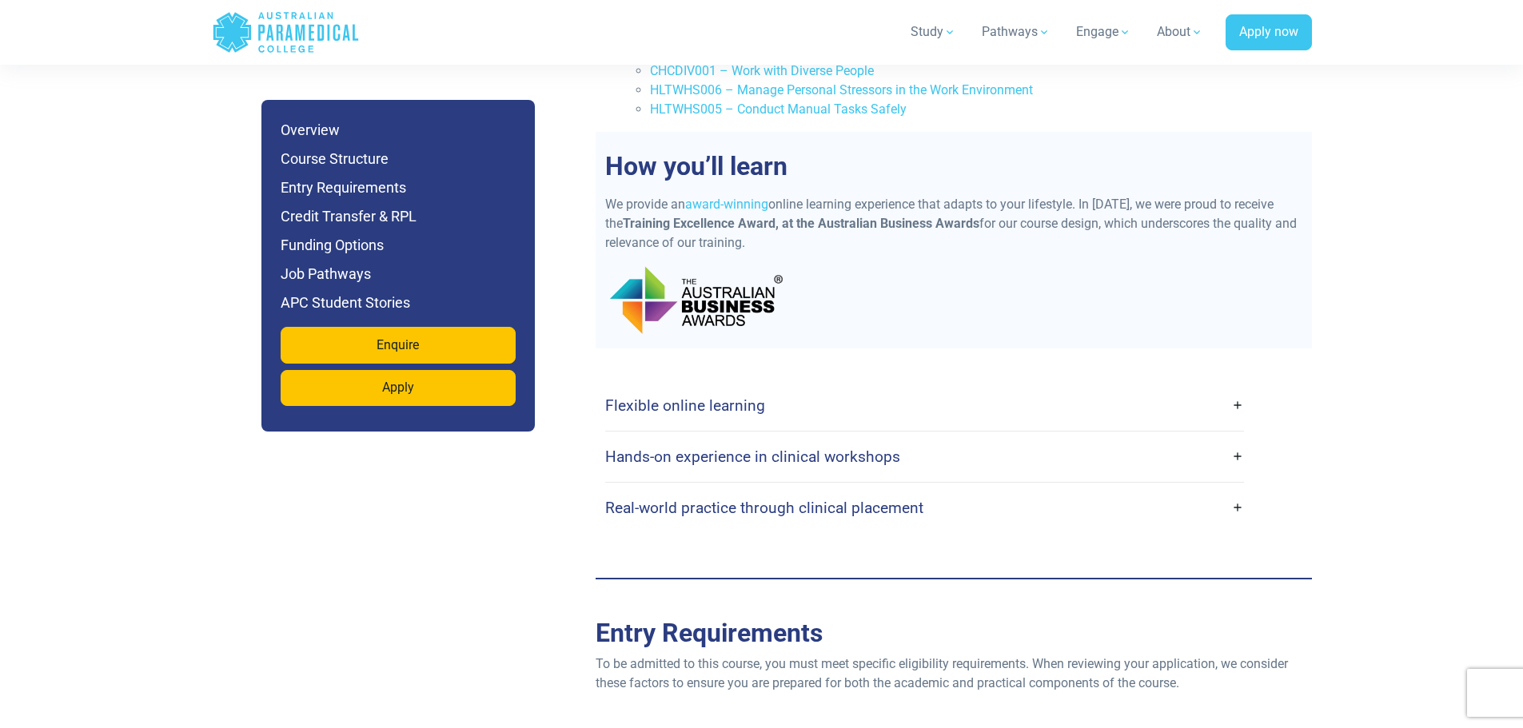
click at [801, 448] on h4 "Hands-on experience in clinical workshops" at bounding box center [752, 457] width 295 height 18
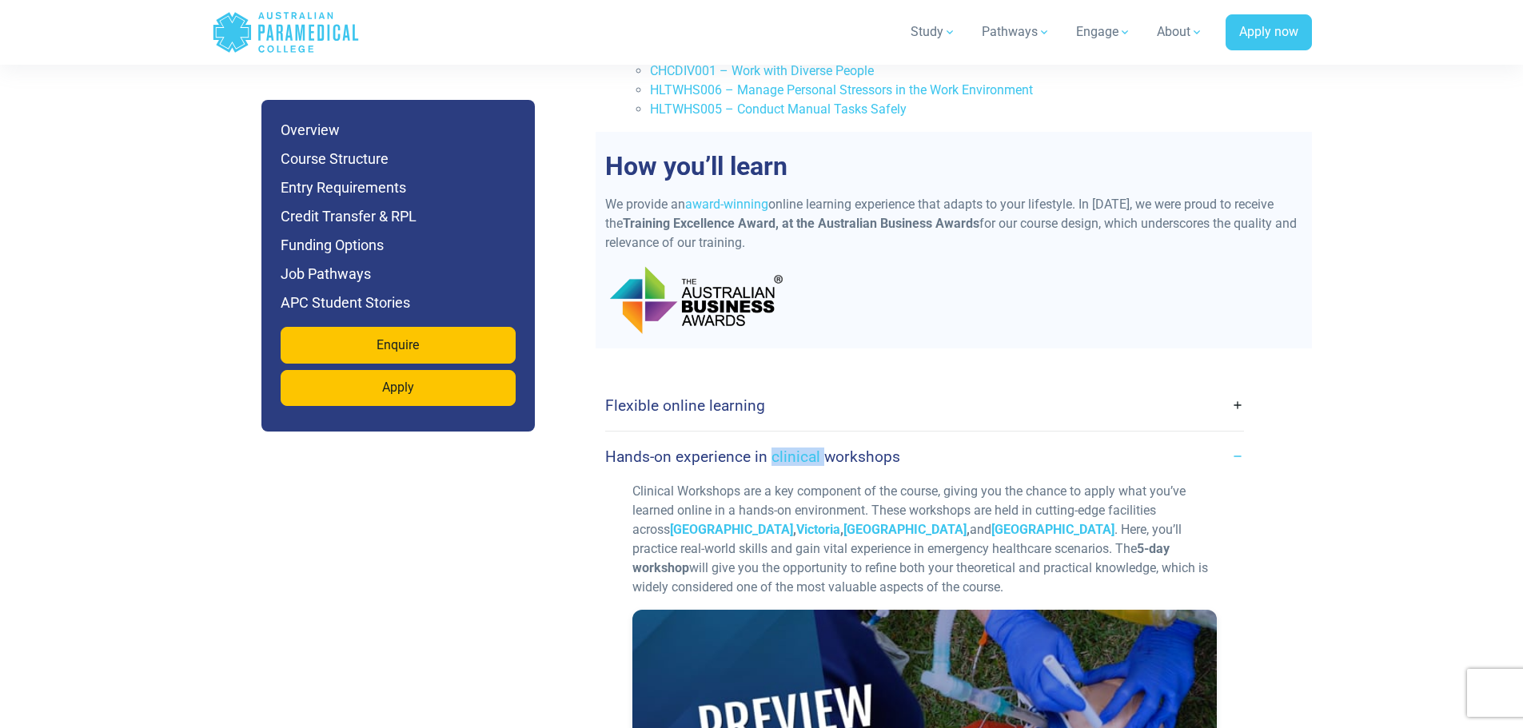
click at [801, 448] on h4 "Hands-on experience in clinical workshops" at bounding box center [752, 457] width 295 height 18
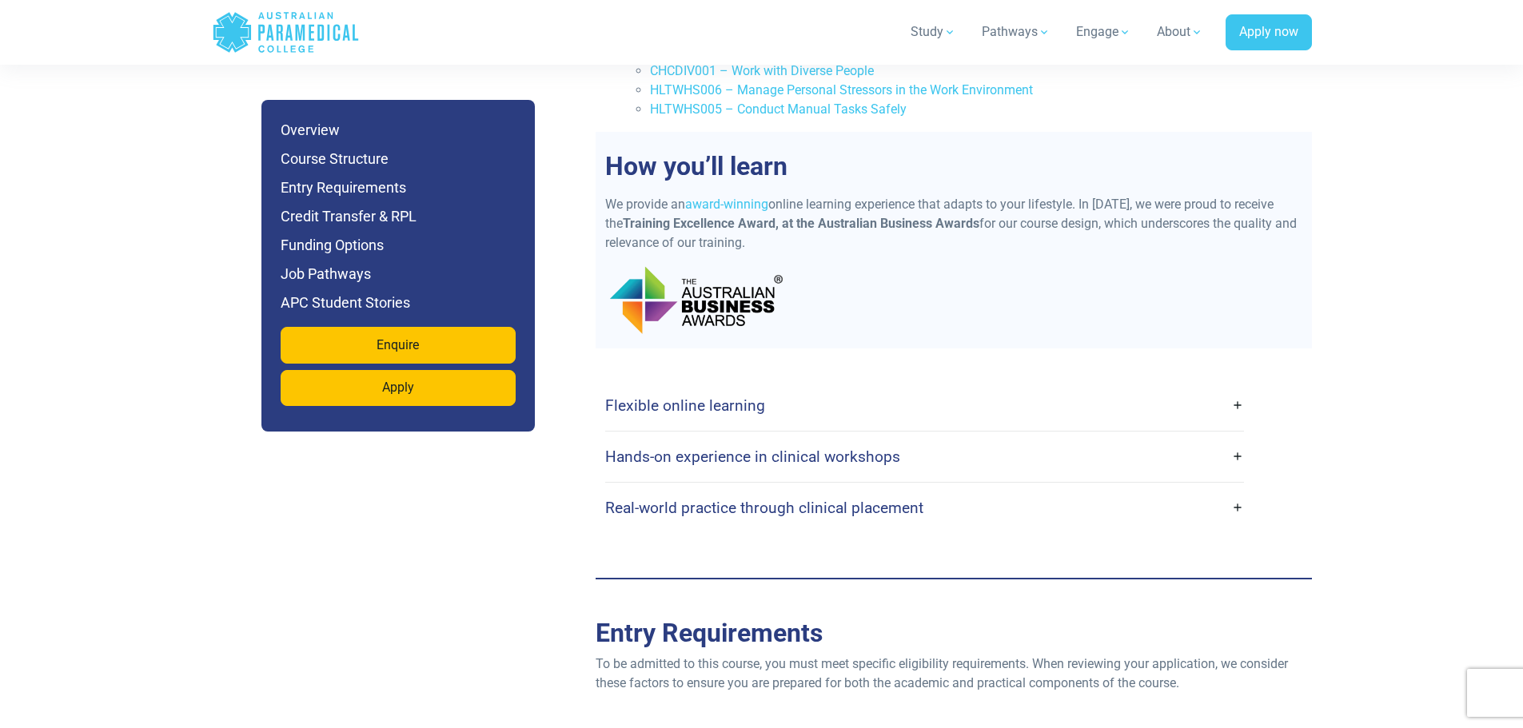
click at [774, 499] on h4 "Real-world practice through clinical placement" at bounding box center [764, 508] width 318 height 18
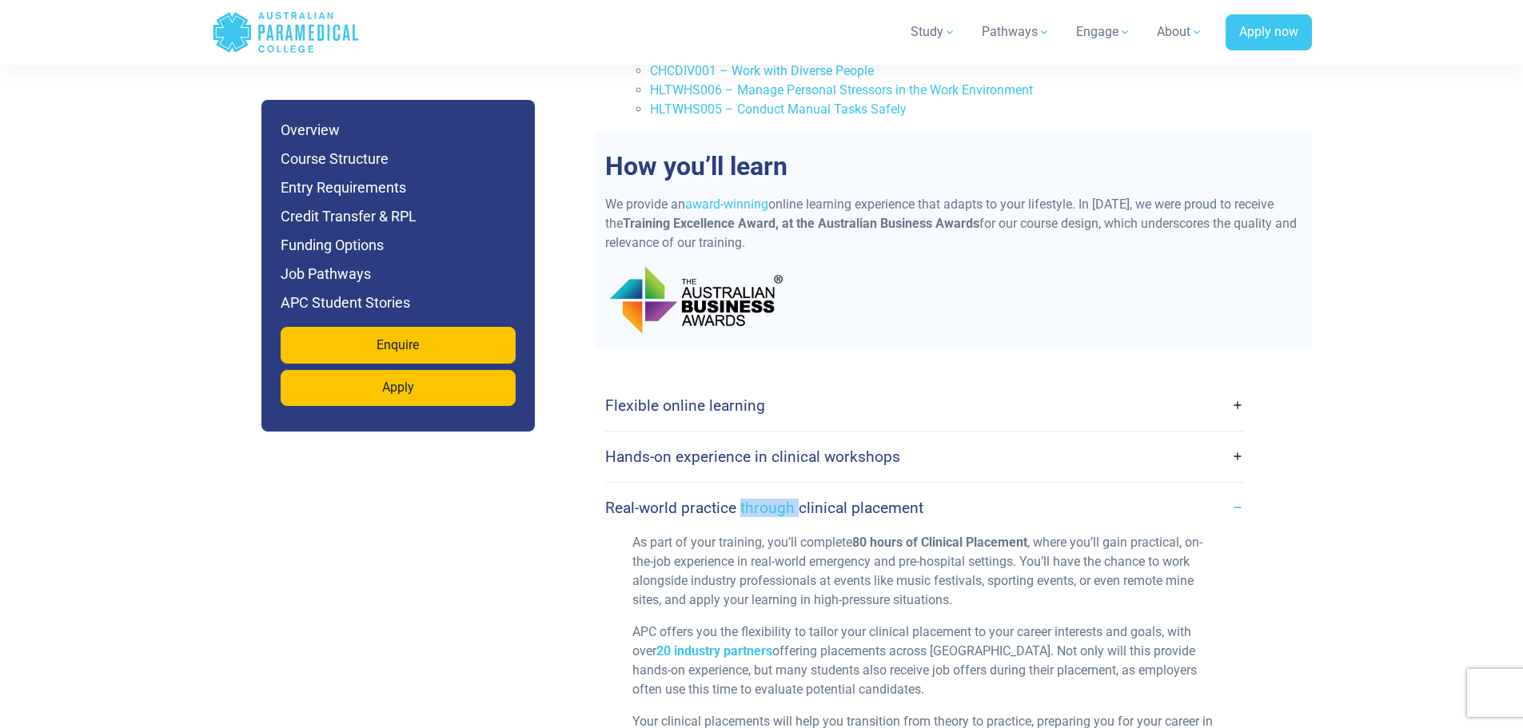
click at [774, 499] on h4 "Real-world practice through clinical placement" at bounding box center [764, 508] width 318 height 18
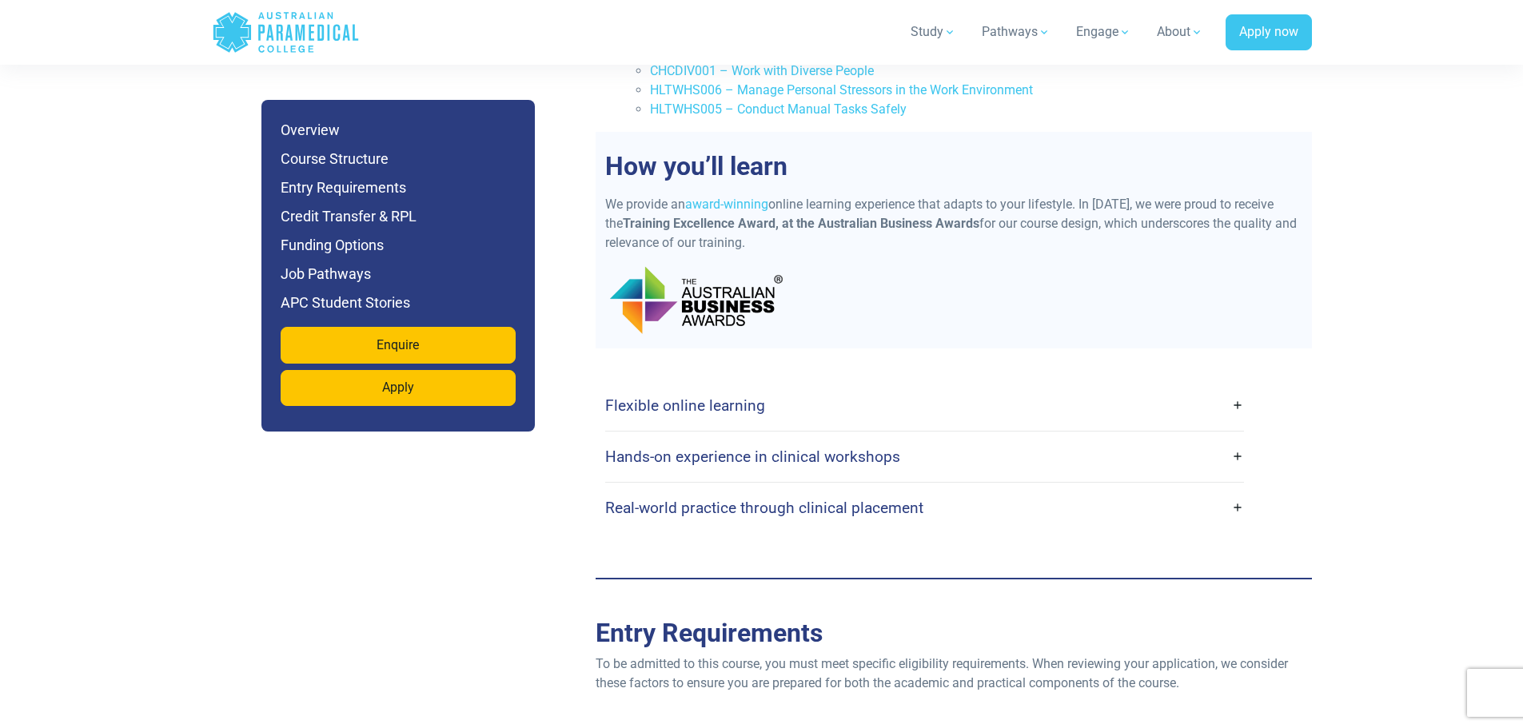
drag, startPoint x: 483, startPoint y: 516, endPoint x: 377, endPoint y: 540, distance: 108.4
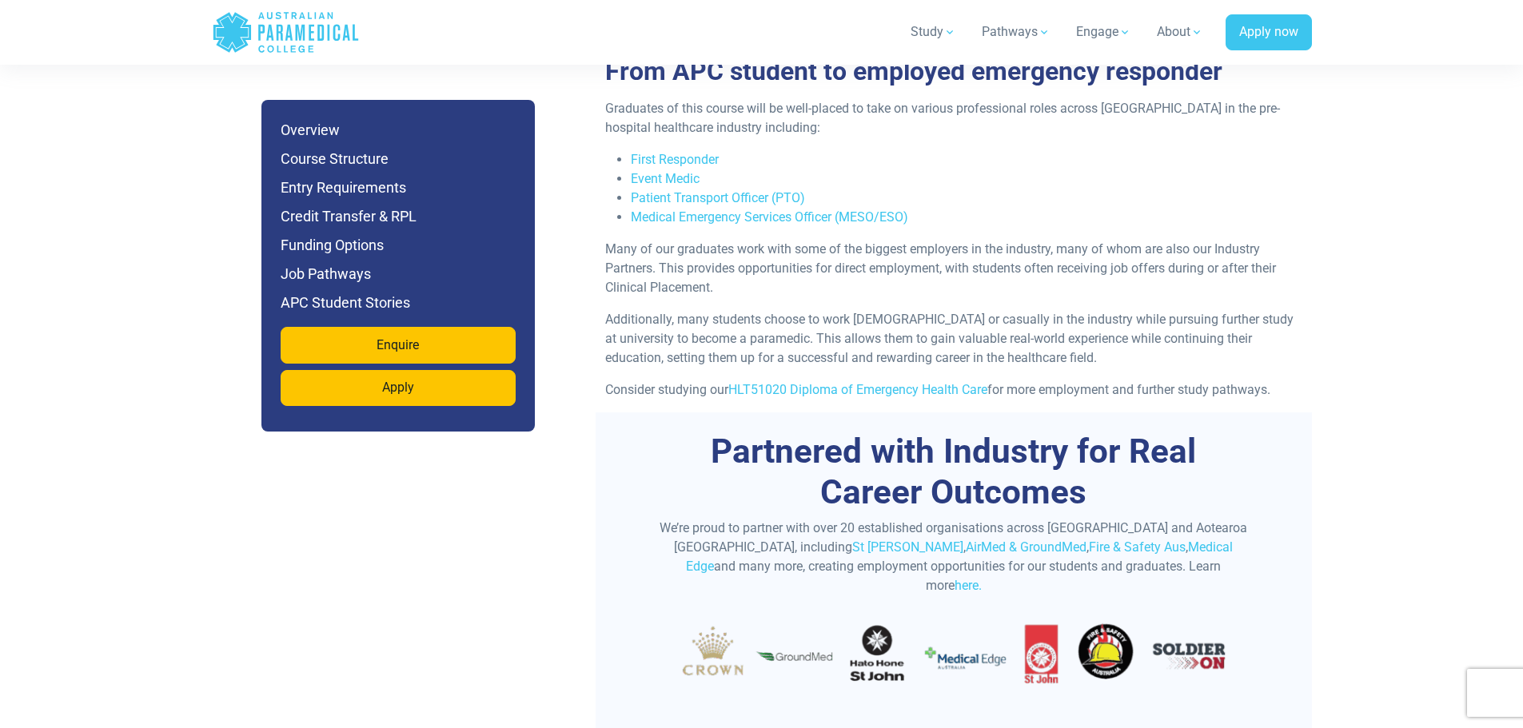
scroll to position [4156, 0]
